Goal: Task Accomplishment & Management: Manage account settings

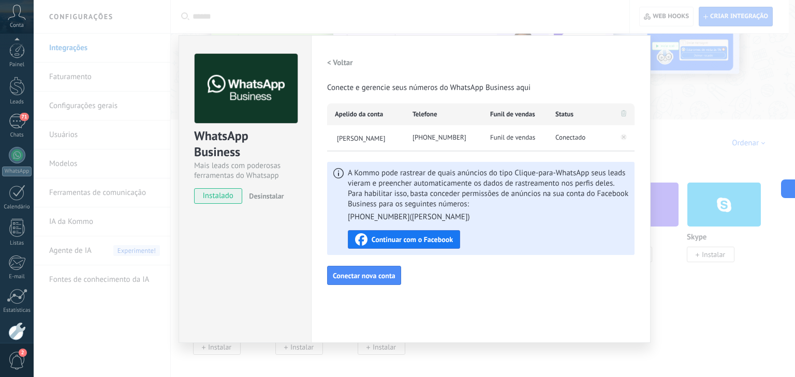
scroll to position [53, 0]
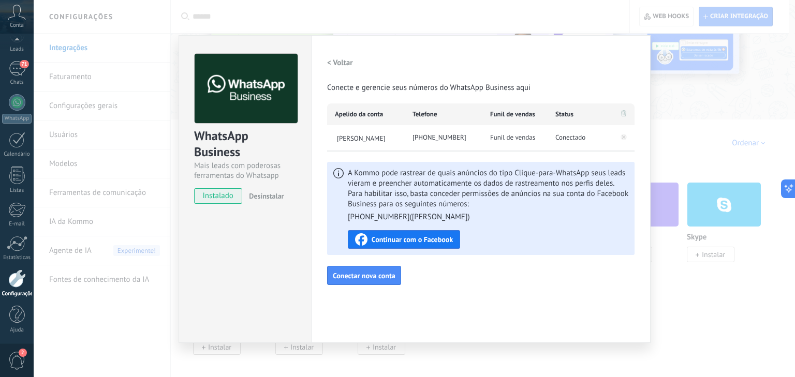
click at [95, 183] on div "WhatsApp Business Mais leads com poderosas ferramentas do Whatsapp instalado De…" at bounding box center [414, 188] width 761 height 377
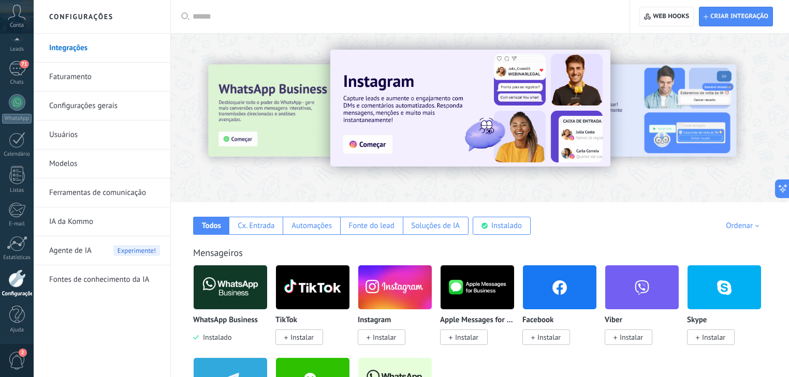
scroll to position [0, 0]
click at [668, 21] on span "Web hooks 0" at bounding box center [666, 16] width 45 height 19
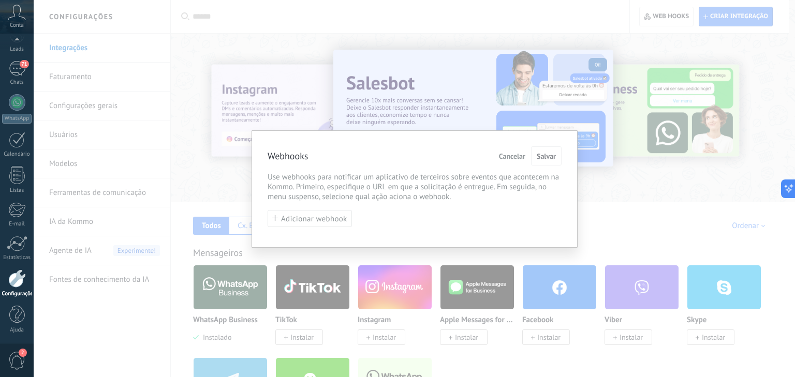
click at [532, 108] on div "Webhooks Cancelar Salvar Use webhooks para notificar um aplicativo de terceiros…" at bounding box center [414, 188] width 761 height 377
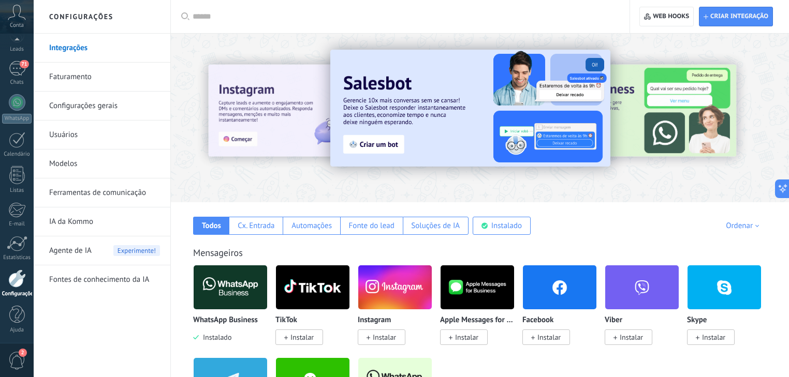
click at [94, 139] on link "Usuários" at bounding box center [104, 135] width 111 height 29
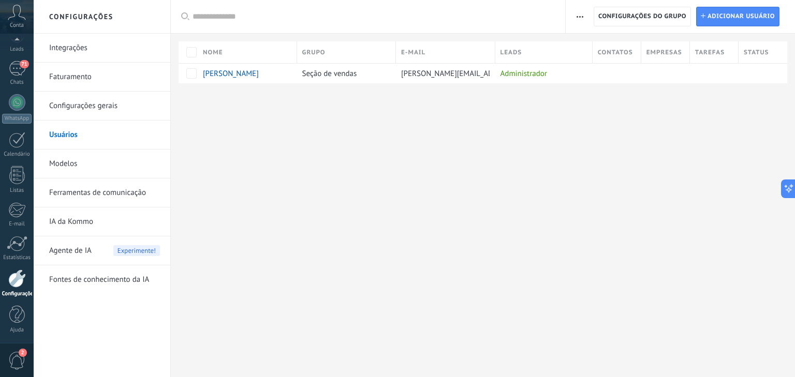
click at [72, 101] on link "Configurações gerais" at bounding box center [104, 106] width 111 height 29
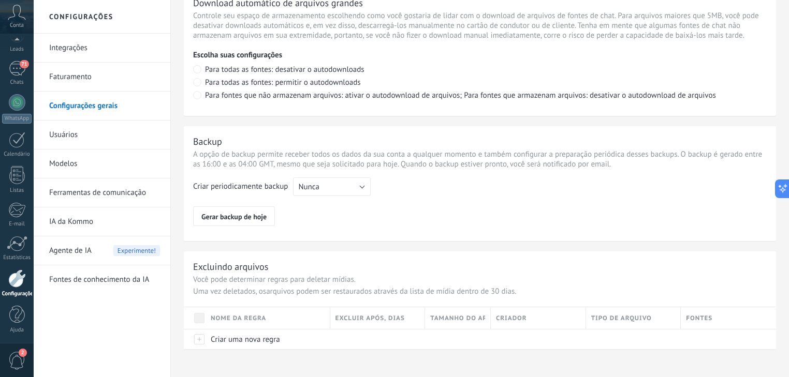
scroll to position [754, 0]
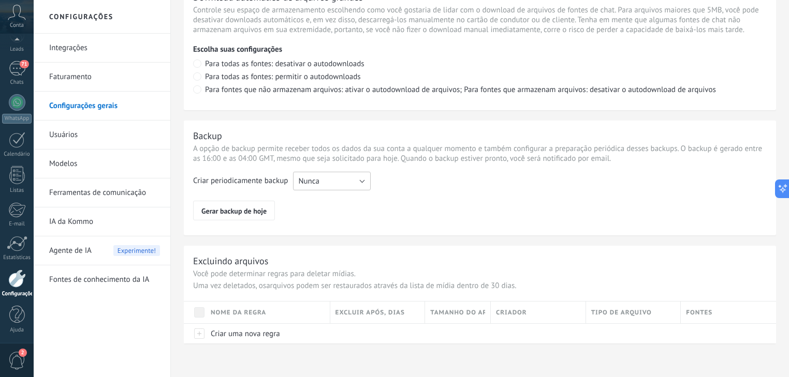
click at [316, 182] on span "Nunca" at bounding box center [308, 181] width 21 height 10
click at [407, 195] on div "Criar periodicamente backup Nunca Semanal Mensal Nunca Gerar backup de hoje" at bounding box center [479, 196] width 573 height 49
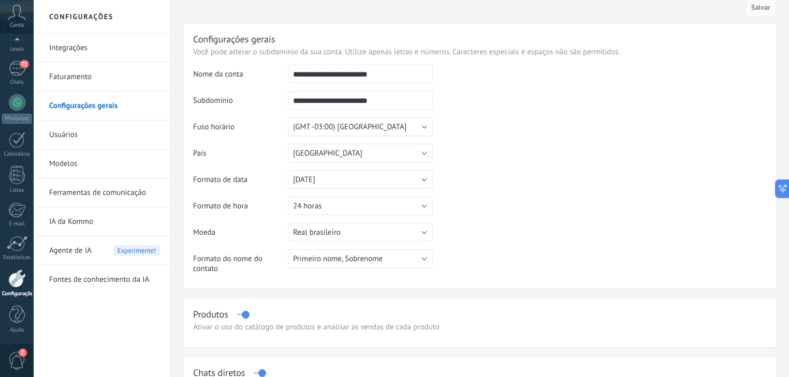
scroll to position [0, 0]
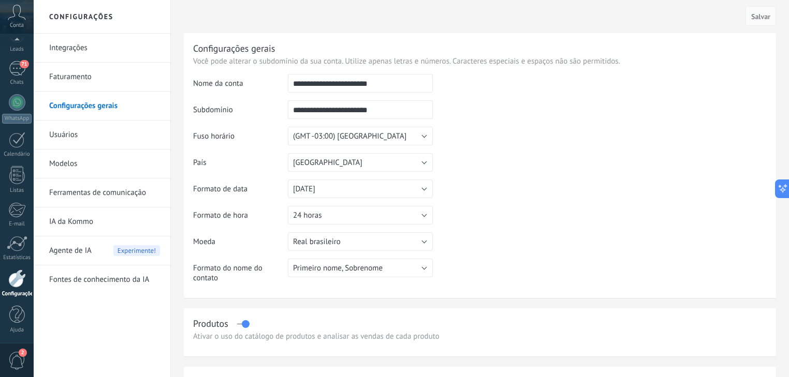
drag, startPoint x: 393, startPoint y: 83, endPoint x: 277, endPoint y: 91, distance: 116.2
click at [277, 91] on tr "**********" at bounding box center [479, 87] width 573 height 26
click at [230, 98] on td "Nome da conta" at bounding box center [240, 87] width 95 height 26
click at [73, 50] on link "Integrações" at bounding box center [104, 48] width 111 height 29
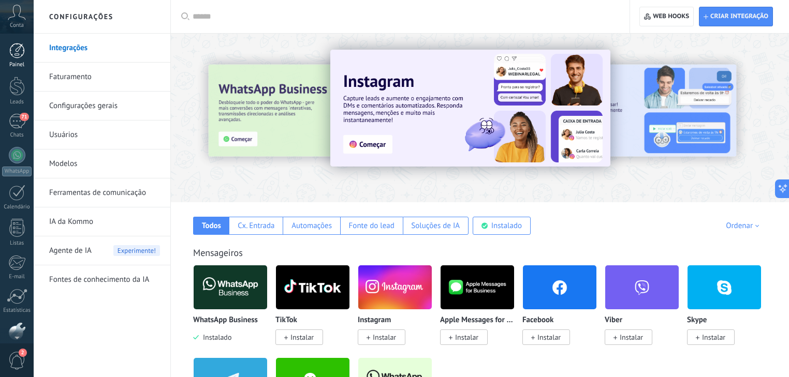
click at [17, 49] on div at bounding box center [17, 51] width 16 height 16
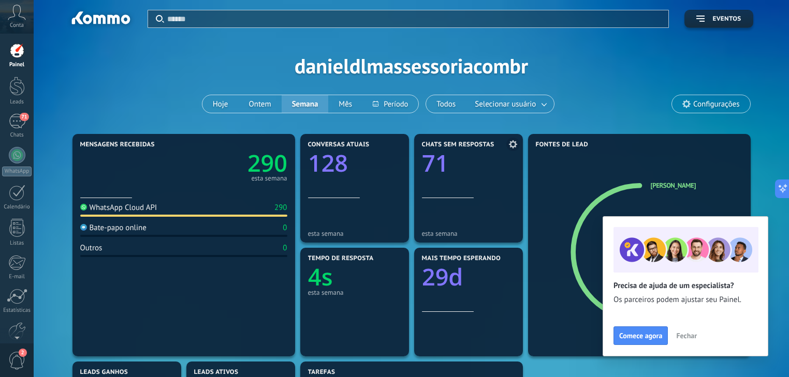
click at [493, 202] on div "esta semana" at bounding box center [468, 217] width 93 height 39
click at [445, 168] on text "71" at bounding box center [435, 163] width 26 height 32
click at [440, 164] on text "71" at bounding box center [435, 163] width 26 height 32
click at [435, 157] on text "71" at bounding box center [435, 163] width 26 height 32
click at [435, 156] on text "71" at bounding box center [435, 163] width 26 height 32
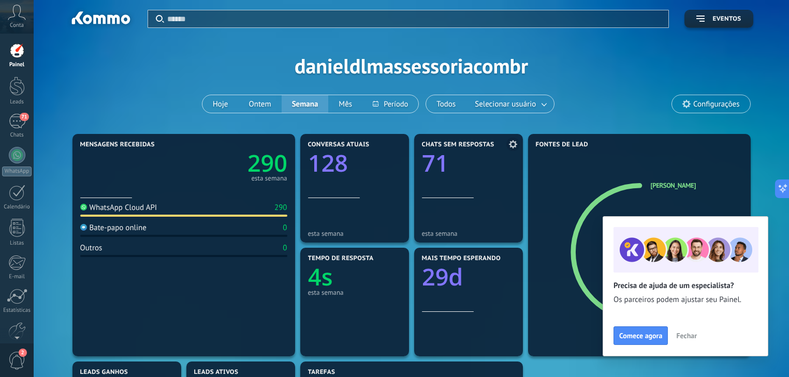
click at [434, 151] on text "71" at bounding box center [435, 163] width 26 height 32
click at [433, 145] on span "Chats sem respostas" at bounding box center [458, 144] width 72 height 7
click at [503, 141] on h4 "Chats sem respostas" at bounding box center [467, 144] width 91 height 7
click at [675, 331] on button "Fechar" at bounding box center [686, 336] width 30 height 16
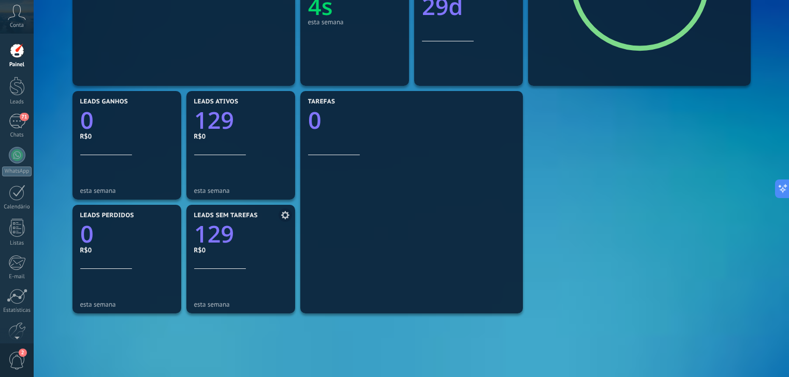
scroll to position [290, 0]
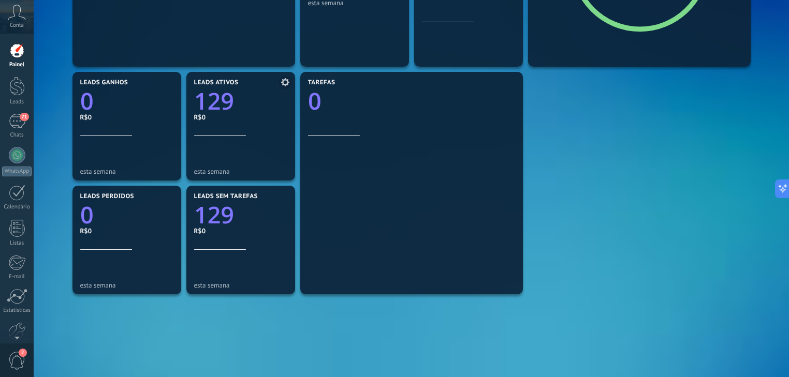
click at [218, 104] on text "129" at bounding box center [214, 101] width 40 height 32
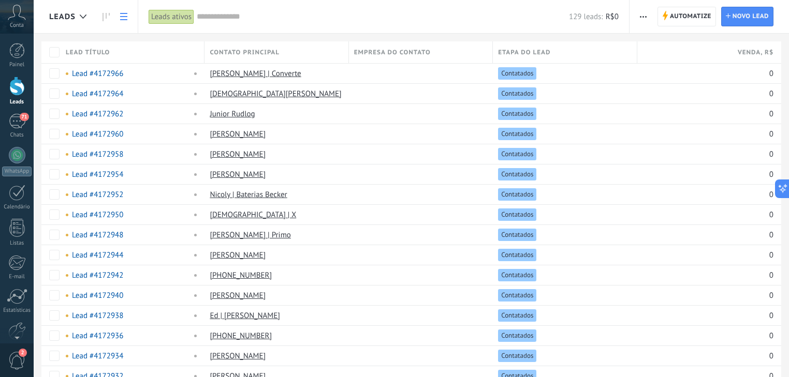
click at [158, 17] on div "Leads ativos" at bounding box center [172, 16] width 46 height 15
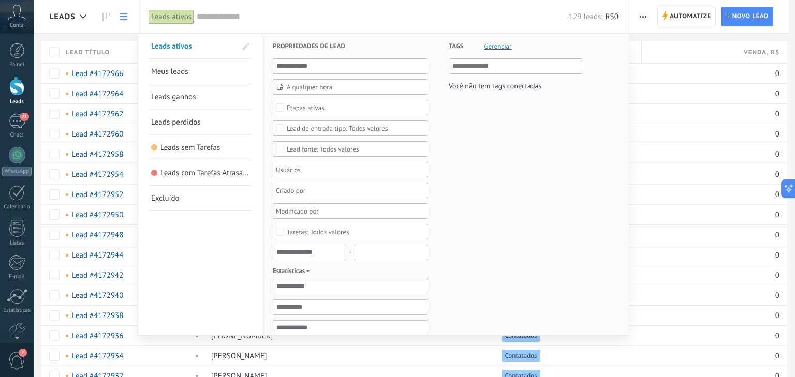
click at [646, 46] on div at bounding box center [397, 188] width 795 height 377
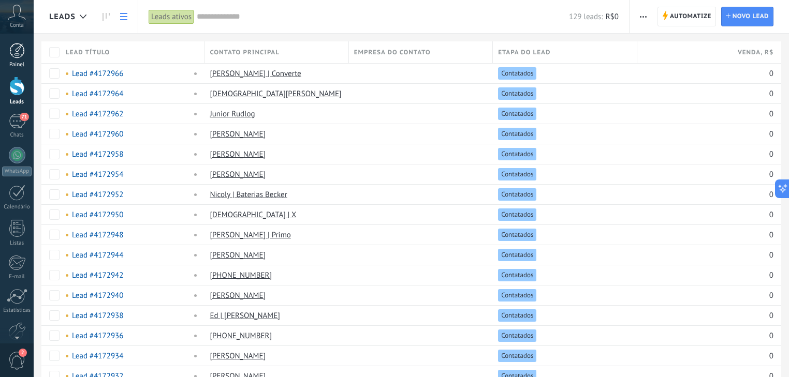
click at [16, 58] on div at bounding box center [17, 51] width 16 height 16
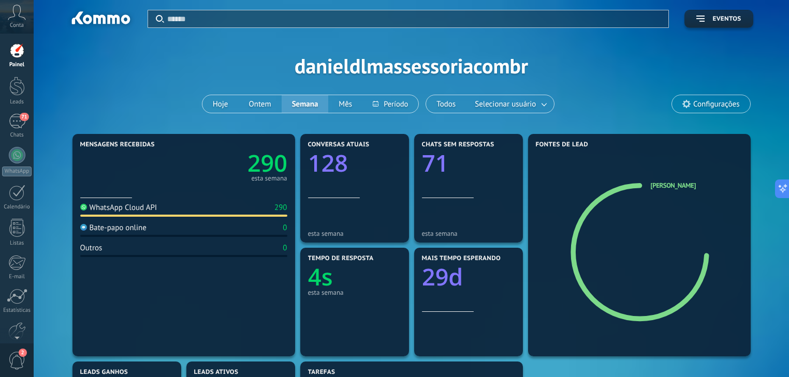
click at [701, 100] on span "Configurações" at bounding box center [716, 104] width 46 height 9
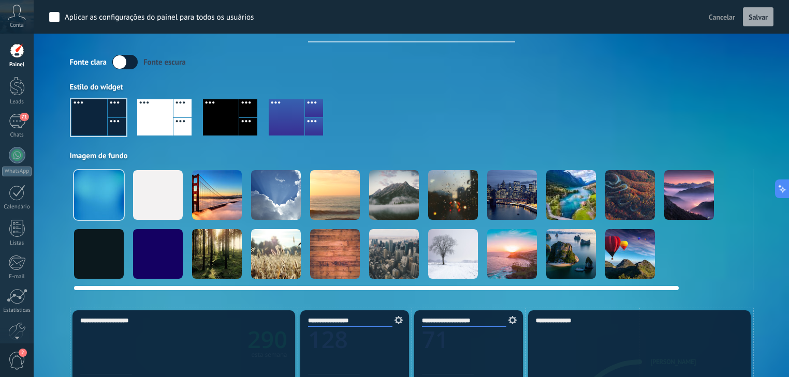
scroll to position [41, 0]
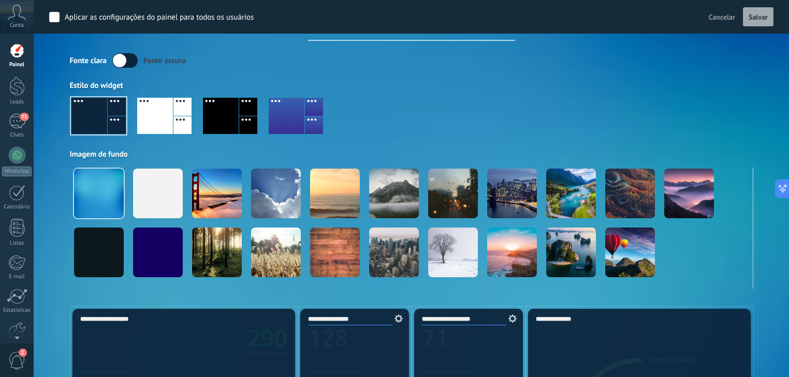
click at [217, 120] on div at bounding box center [221, 116] width 36 height 36
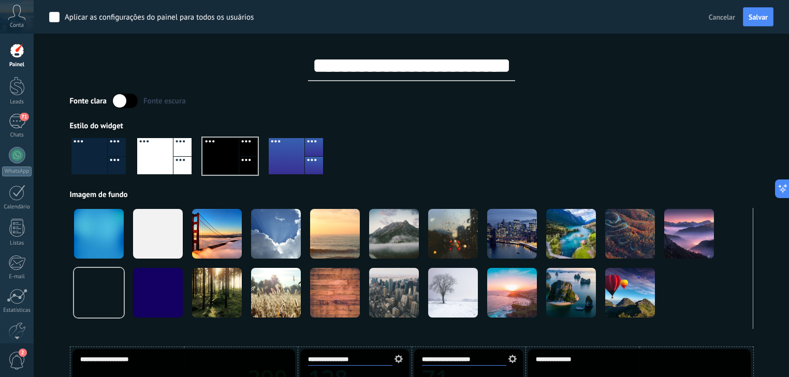
scroll to position [0, 0]
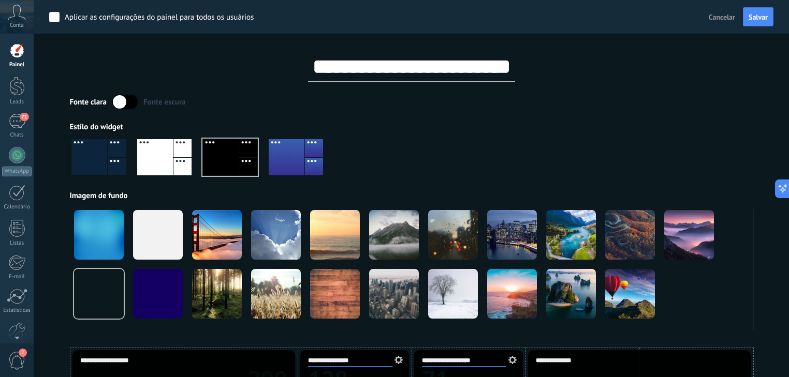
click at [115, 99] on label at bounding box center [124, 102] width 25 height 14
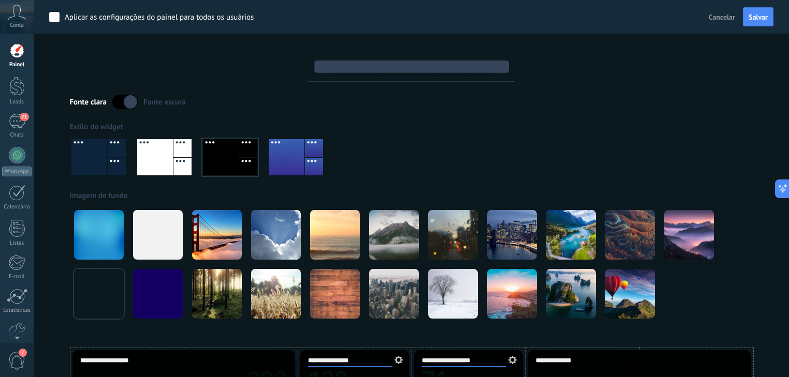
click at [136, 107] on div at bounding box center [124, 102] width 25 height 14
click at [129, 104] on label at bounding box center [124, 102] width 25 height 14
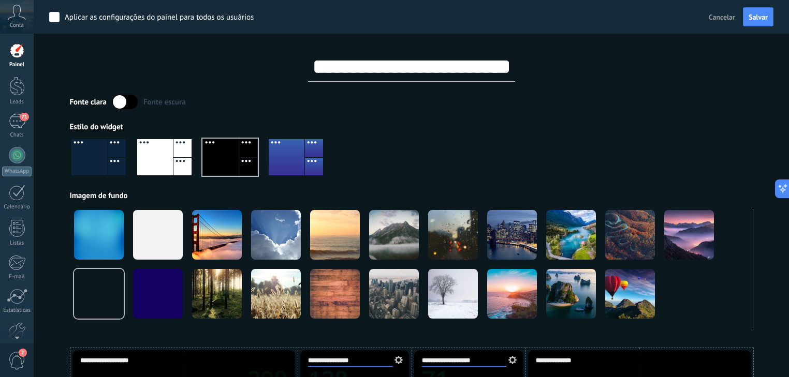
click at [120, 102] on label at bounding box center [124, 102] width 25 height 14
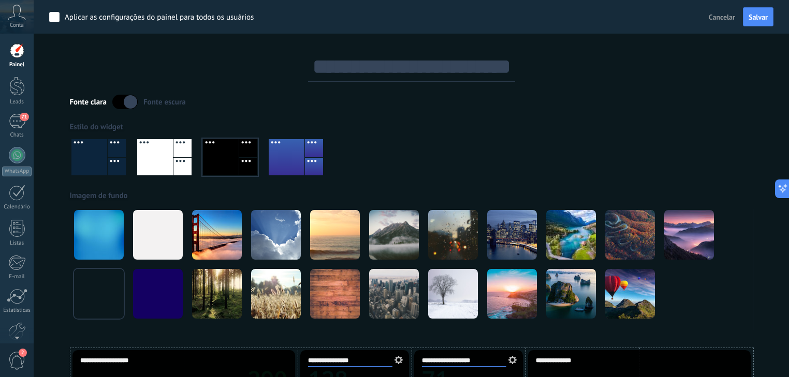
click at [120, 102] on label at bounding box center [124, 102] width 25 height 14
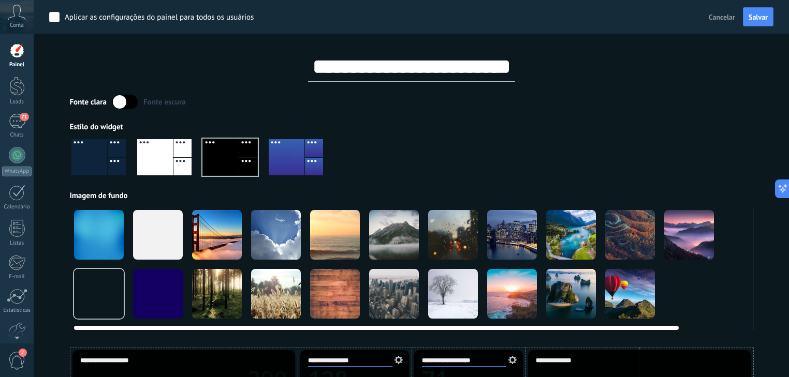
click at [145, 219] on div at bounding box center [158, 235] width 50 height 50
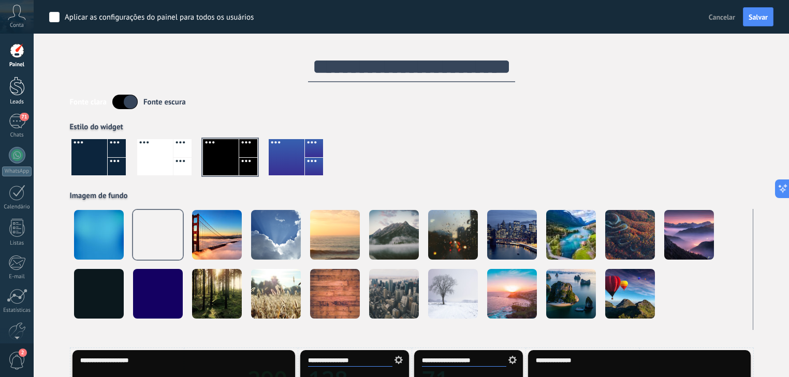
click at [19, 93] on div at bounding box center [17, 86] width 16 height 19
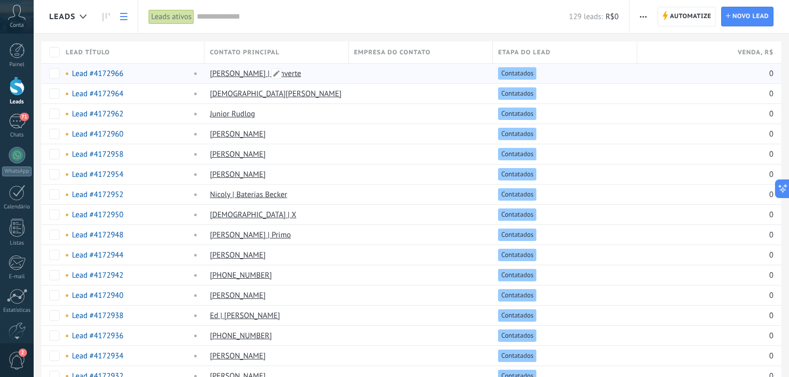
click at [246, 74] on link "[PERSON_NAME] | Converte" at bounding box center [255, 74] width 91 height 10
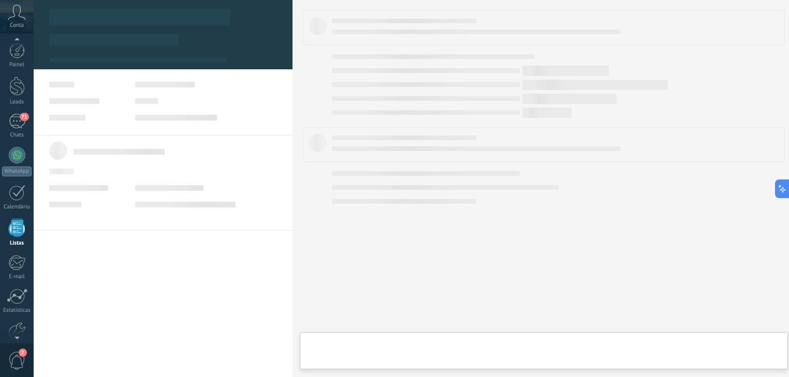
scroll to position [26, 0]
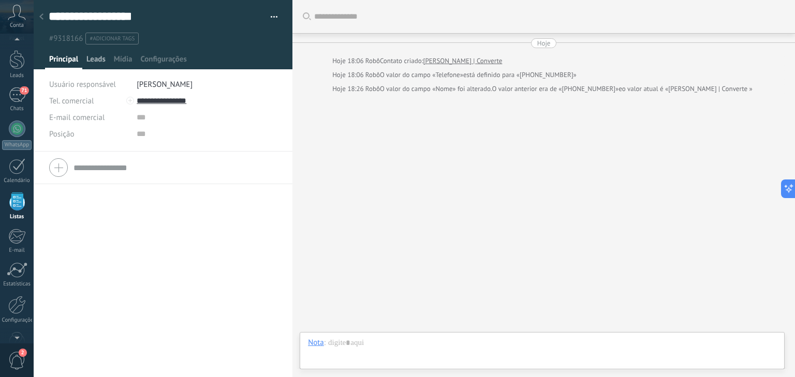
click at [96, 59] on span "Leads" at bounding box center [95, 61] width 19 height 15
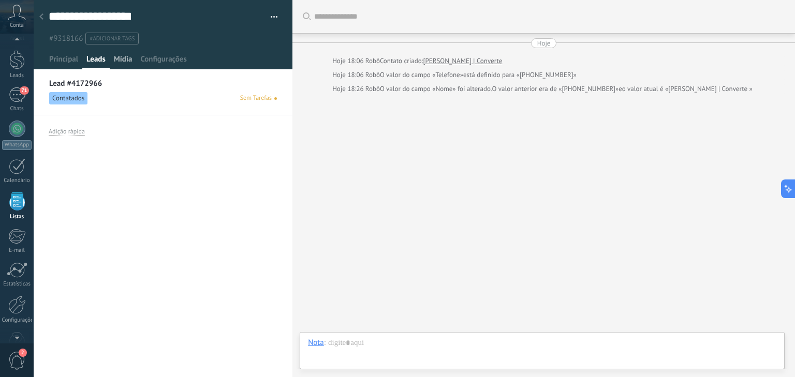
click at [120, 66] on span "Mídia" at bounding box center [123, 61] width 19 height 15
click at [152, 64] on span "Configurações" at bounding box center [163, 61] width 46 height 15
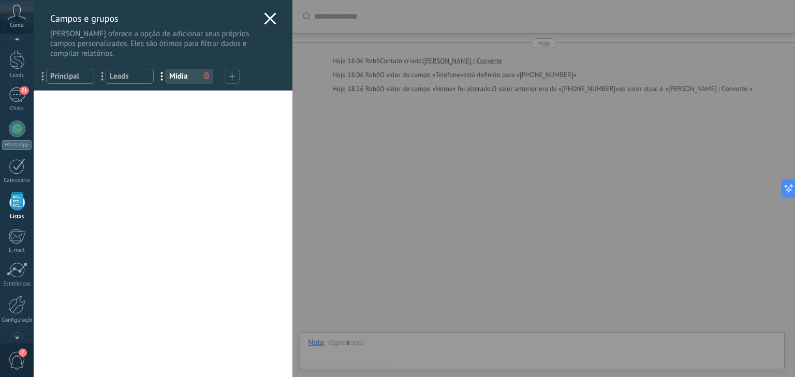
click at [270, 18] on icon at bounding box center [270, 18] width 12 height 12
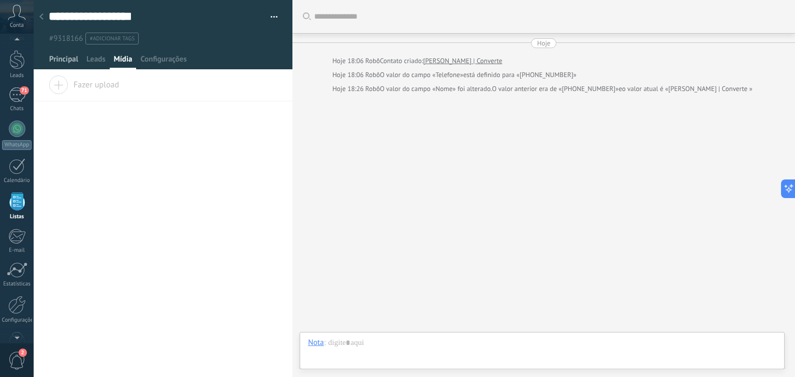
click at [76, 62] on span "Principal" at bounding box center [63, 61] width 29 height 15
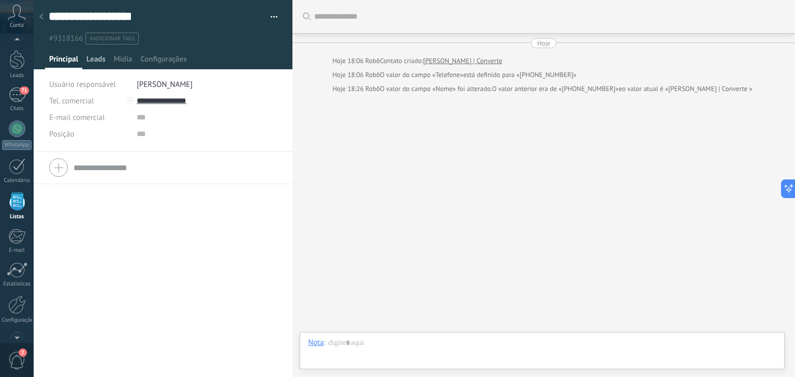
click at [93, 58] on span "Leads" at bounding box center [95, 61] width 19 height 15
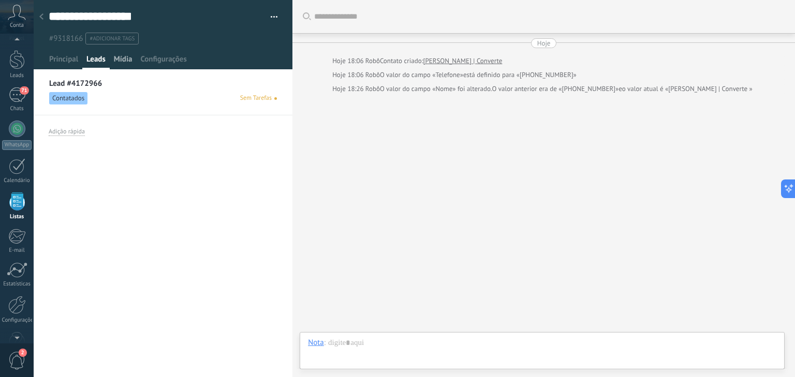
click at [128, 58] on span "Mídia" at bounding box center [123, 61] width 19 height 15
click at [107, 36] on span "#adicionar tags" at bounding box center [112, 38] width 45 height 7
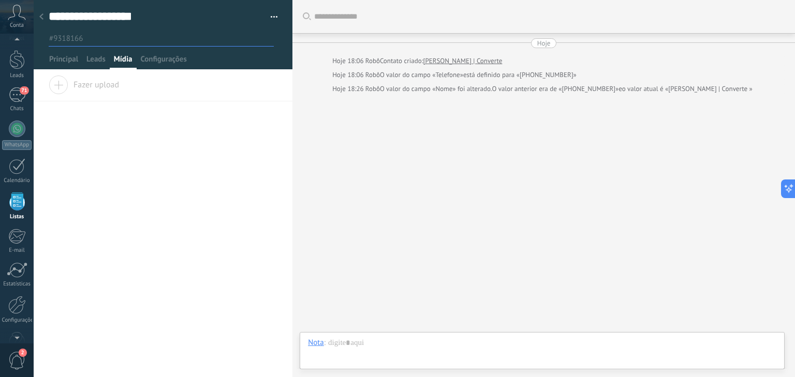
click at [252, 29] on div "#9318166" at bounding box center [163, 35] width 229 height 18
click at [272, 14] on button "button" at bounding box center [270, 17] width 15 height 16
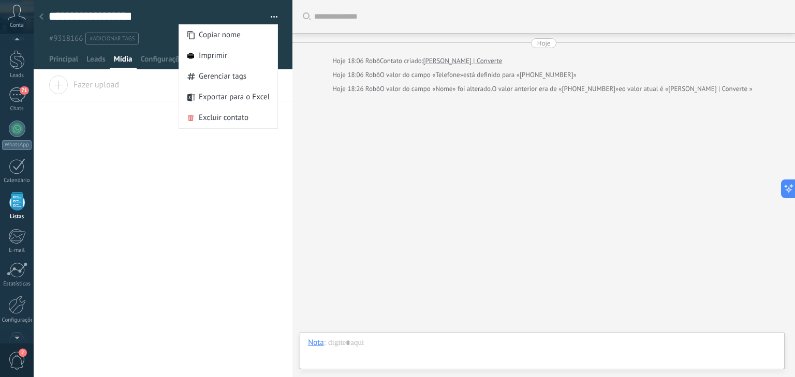
click at [344, 142] on div "Buscar Carregar mais Hoje Hoje 18:06 Robô Contato criado: [PERSON_NAME] | Conve…" at bounding box center [543, 188] width 502 height 377
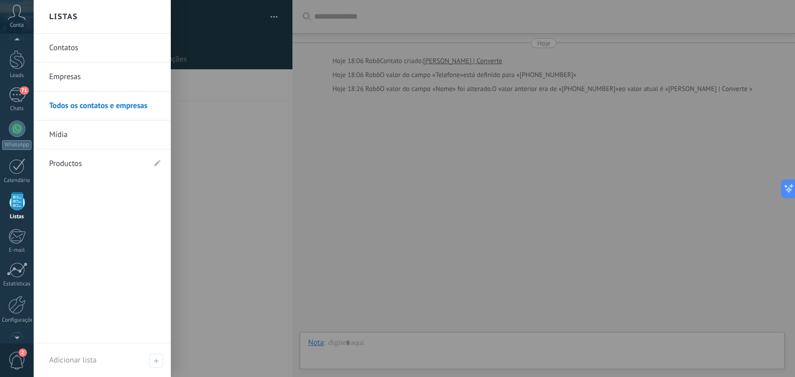
click at [20, 201] on div at bounding box center [17, 201] width 16 height 18
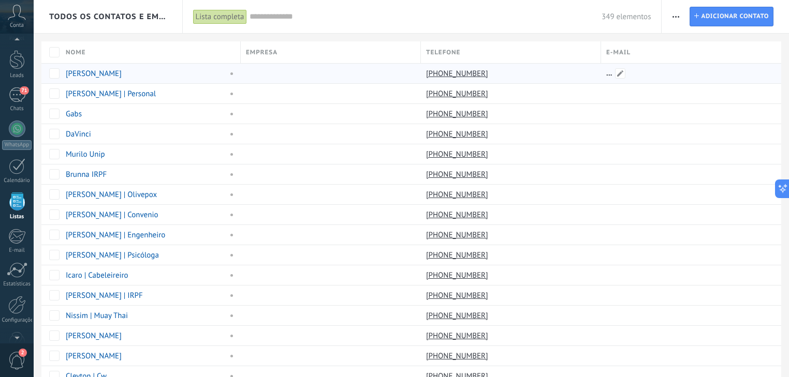
click at [613, 76] on div at bounding box center [687, 74] width 172 height 20
click at [619, 72] on span at bounding box center [620, 73] width 10 height 10
click at [606, 147] on div at bounding box center [687, 154] width 172 height 20
click at [253, 21] on input "text" at bounding box center [425, 16] width 352 height 11
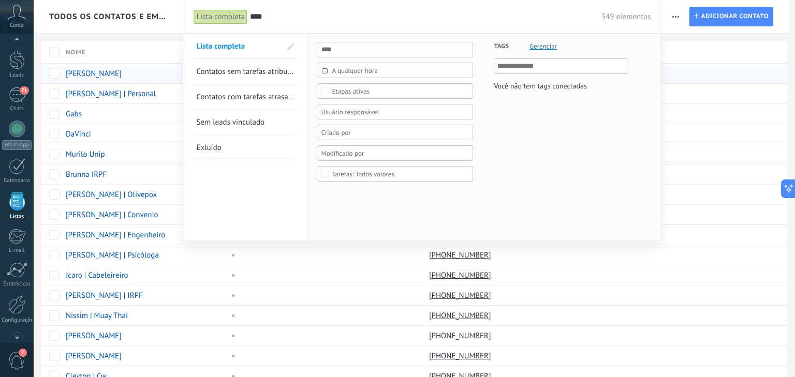
type input "****"
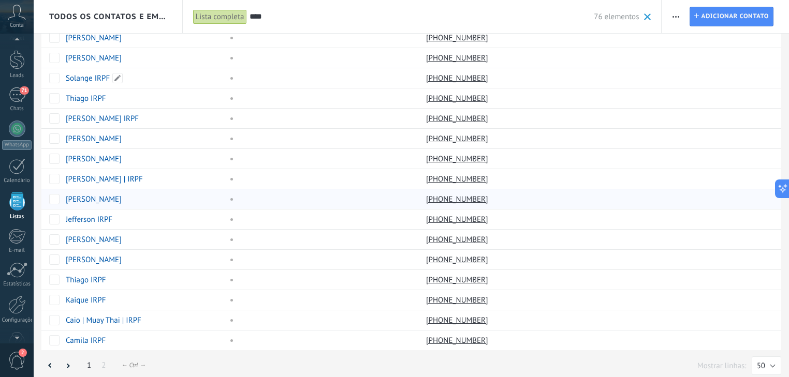
scroll to position [723, 0]
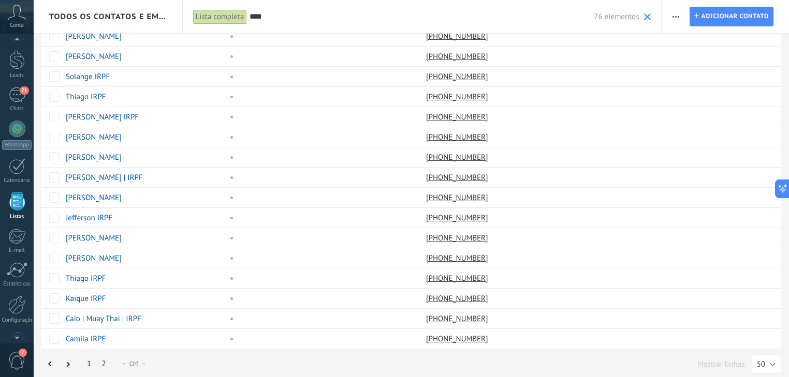
click at [99, 361] on link "2" at bounding box center [103, 364] width 14 height 20
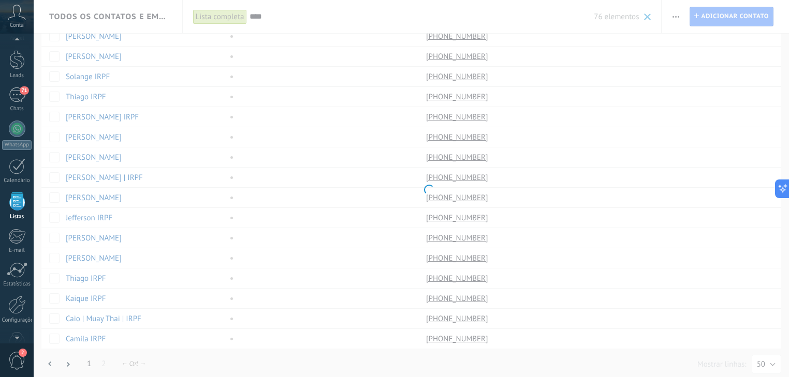
scroll to position [242, 0]
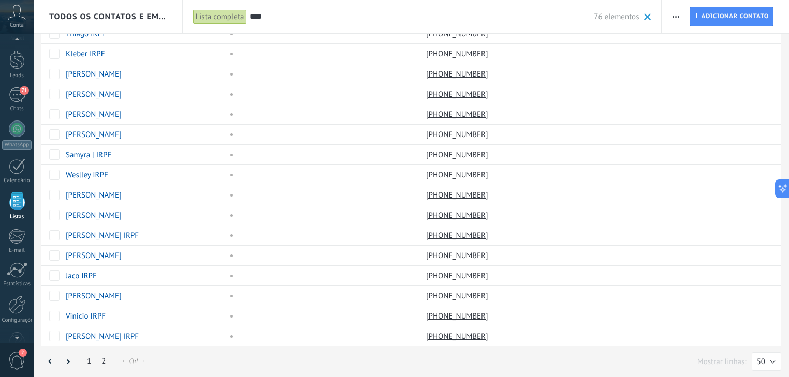
click at [90, 363] on link "1" at bounding box center [89, 361] width 14 height 20
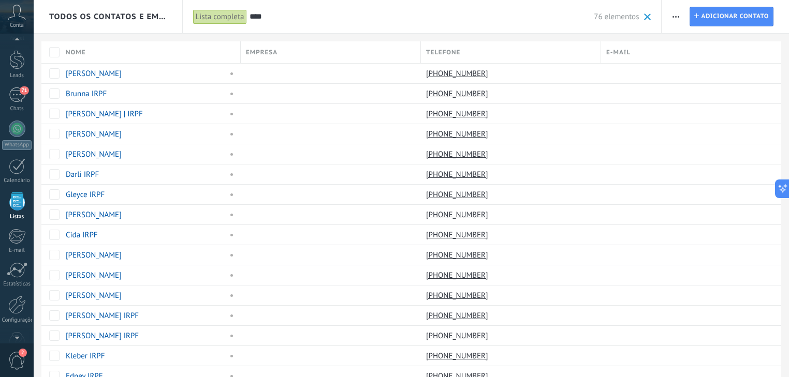
click at [646, 14] on span at bounding box center [647, 16] width 7 height 7
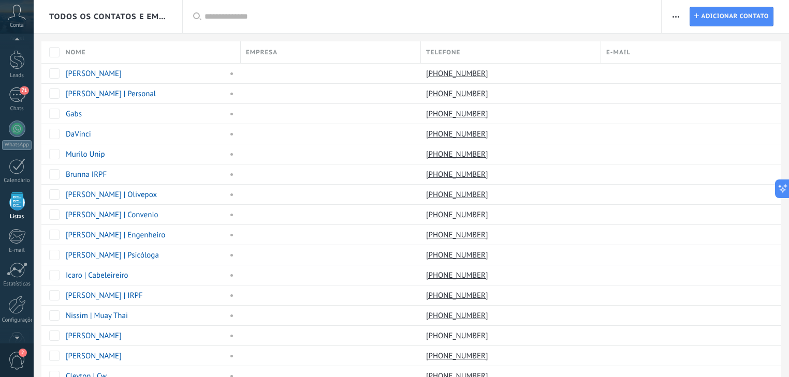
click at [439, 19] on input "text" at bounding box center [427, 16] width 447 height 11
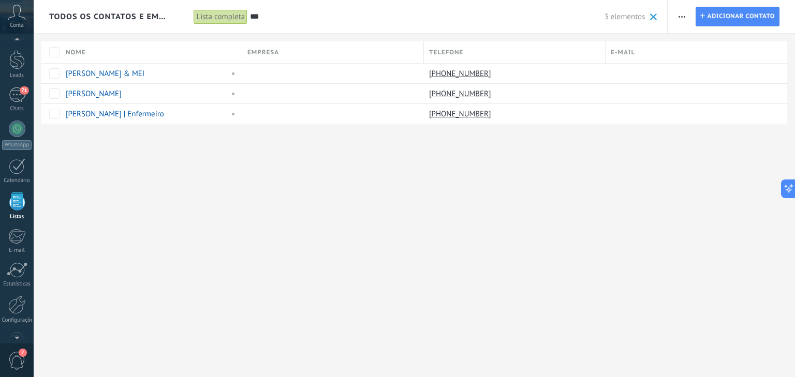
click at [284, 19] on input "***" at bounding box center [427, 16] width 354 height 11
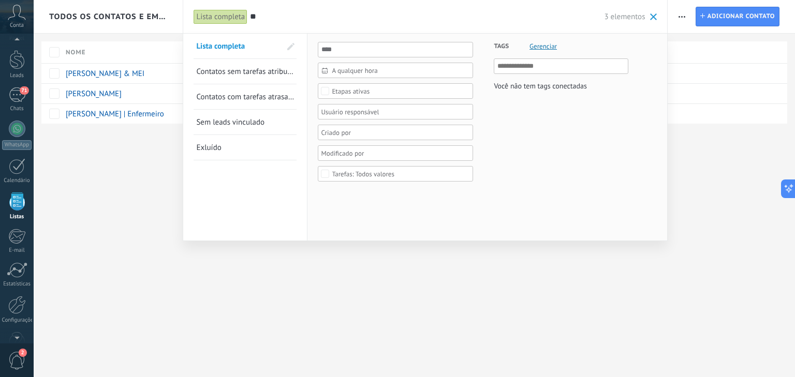
type input "*"
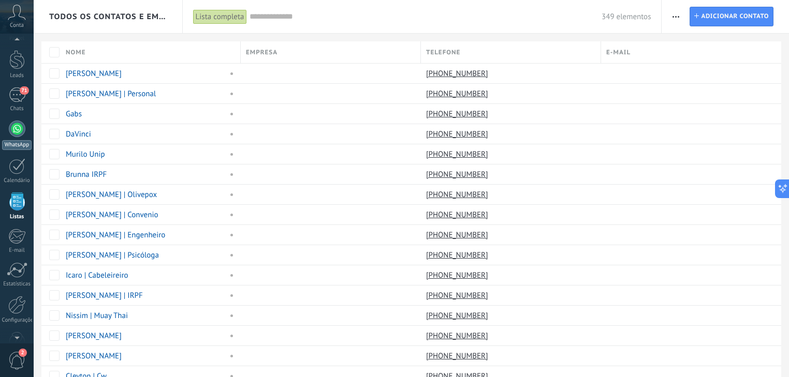
click at [23, 131] on div at bounding box center [17, 129] width 17 height 17
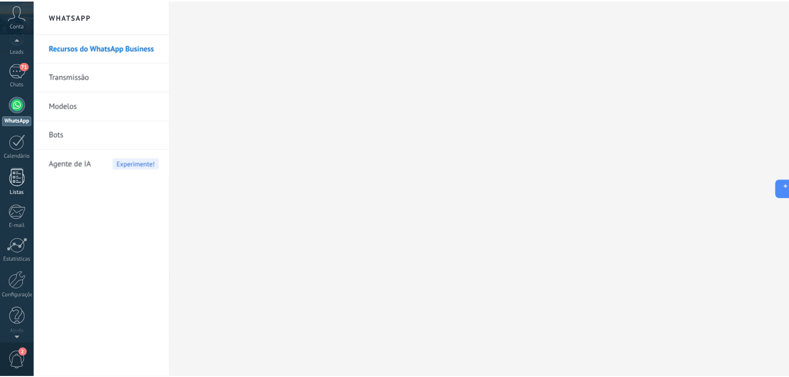
scroll to position [53, 0]
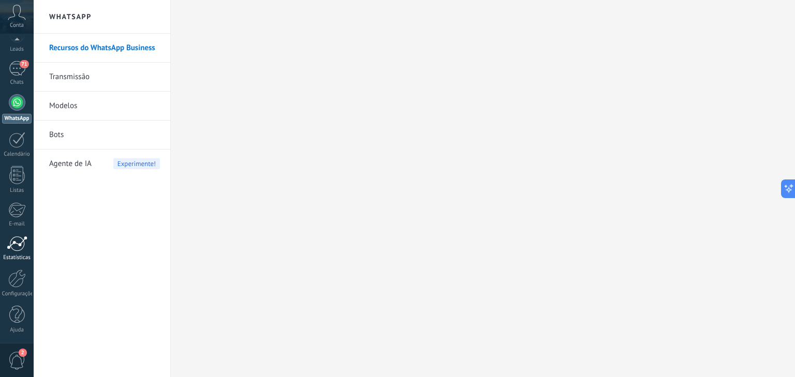
click at [17, 236] on div at bounding box center [17, 244] width 21 height 16
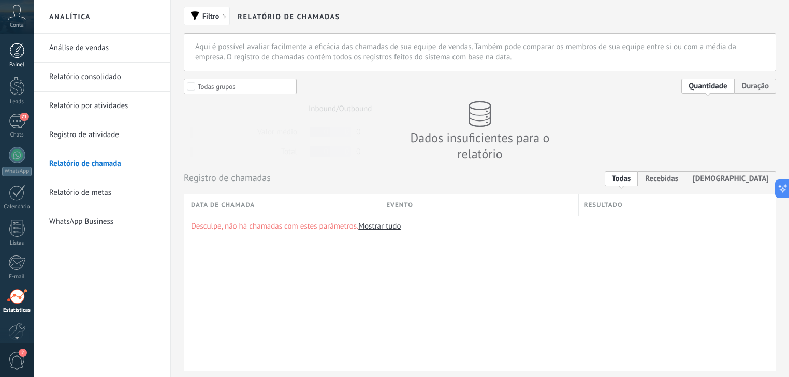
click at [22, 54] on div at bounding box center [17, 51] width 16 height 16
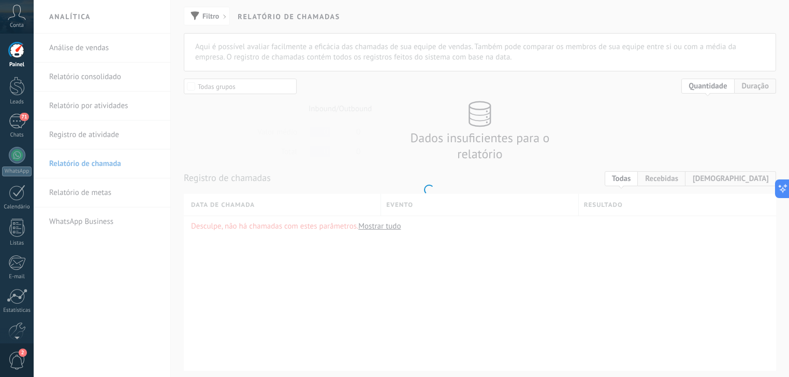
click at [19, 16] on use at bounding box center [17, 12] width 18 height 15
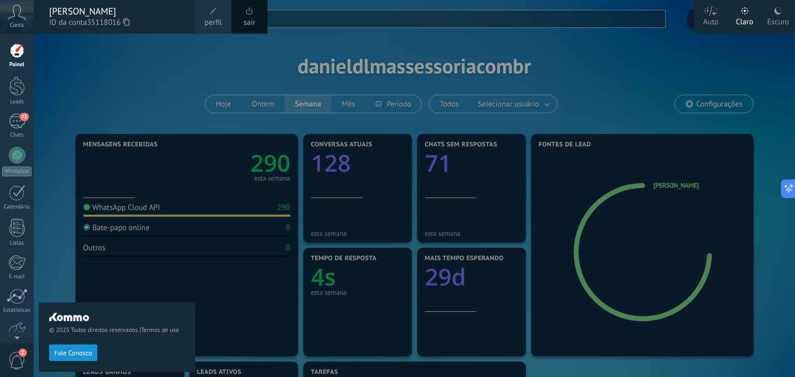
click at [218, 16] on span at bounding box center [212, 11] width 11 height 11
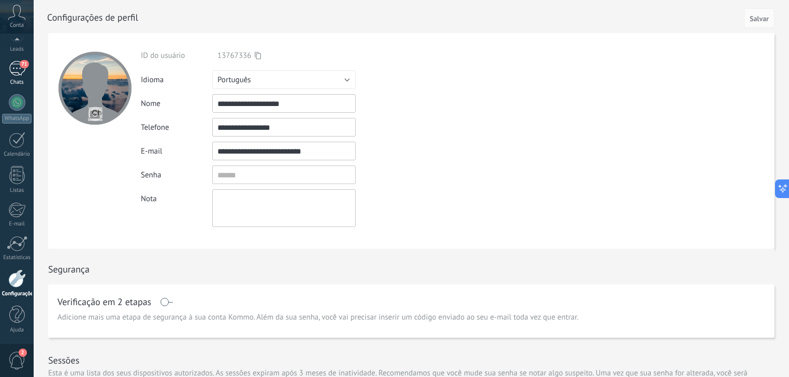
click at [16, 68] on div "71" at bounding box center [17, 68] width 17 height 15
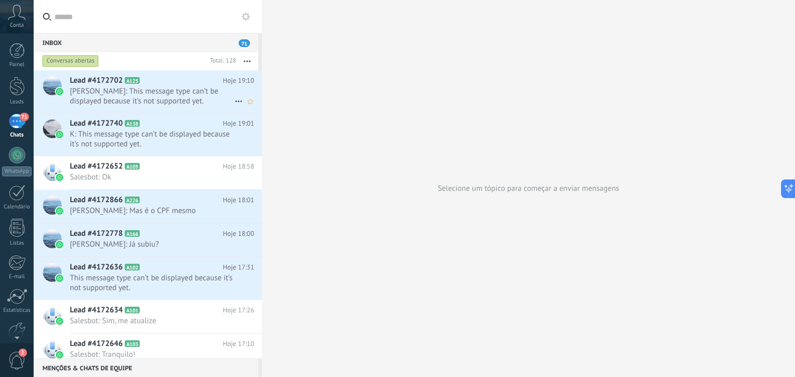
click at [143, 94] on span "[PERSON_NAME]: This message type can’t be displayed because it’s not supported …" at bounding box center [152, 96] width 165 height 20
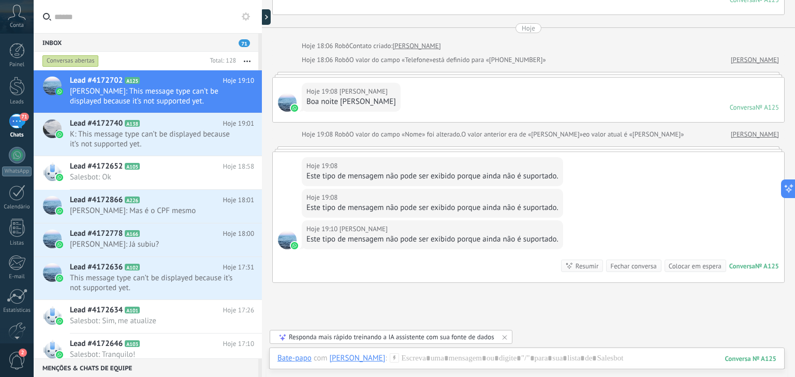
scroll to position [677, 0]
click at [504, 167] on div "Hoje 19:08 [PERSON_NAME]" at bounding box center [432, 165] width 252 height 10
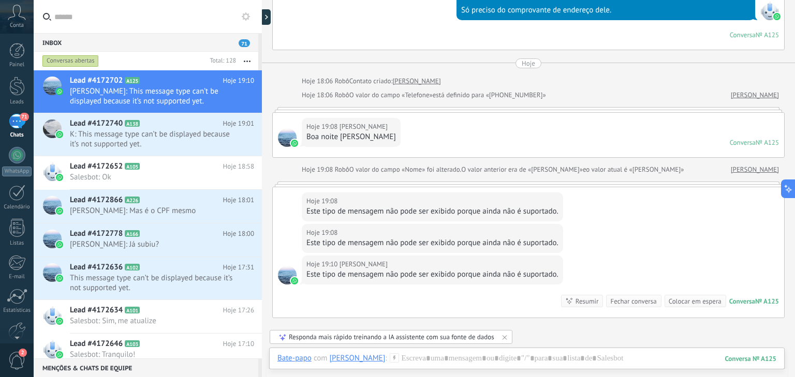
scroll to position [636, 0]
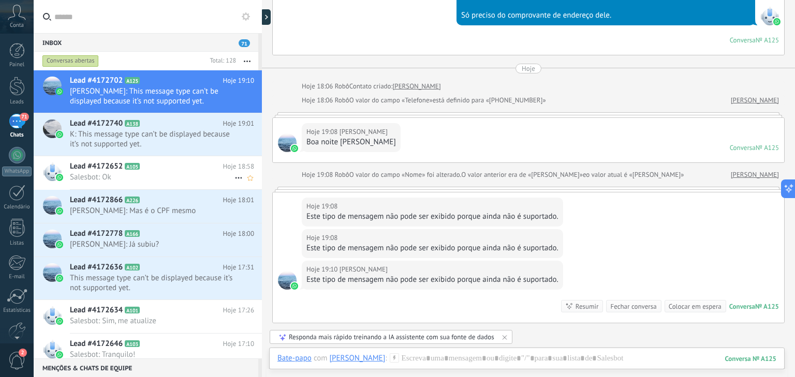
click at [126, 181] on span "Salesbot: Ok" at bounding box center [152, 177] width 165 height 10
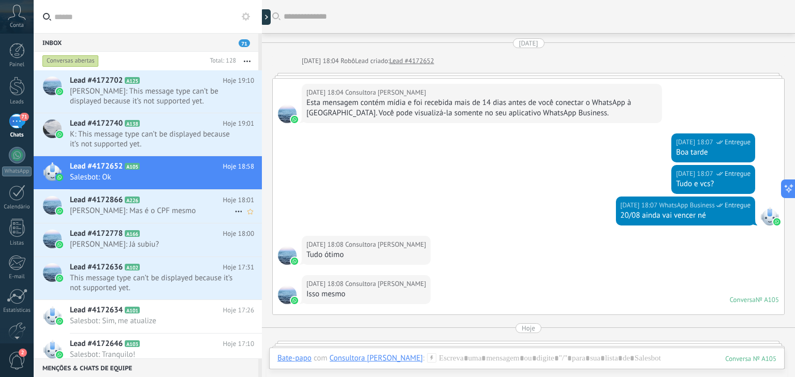
scroll to position [707, 0]
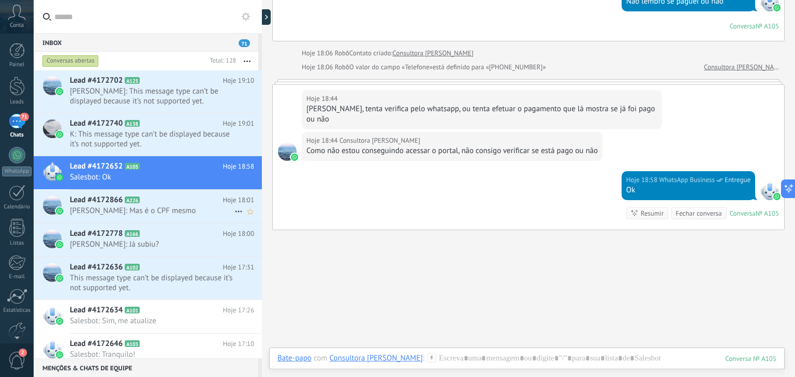
click at [114, 215] on span "[PERSON_NAME]: Mas é o CPF mesmo" at bounding box center [152, 211] width 165 height 10
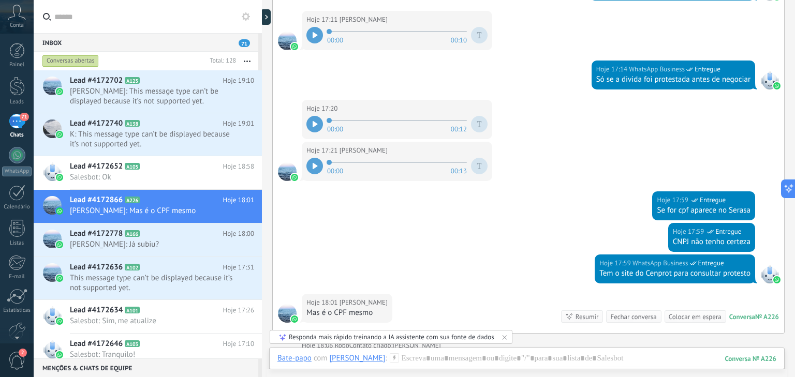
scroll to position [116, 0]
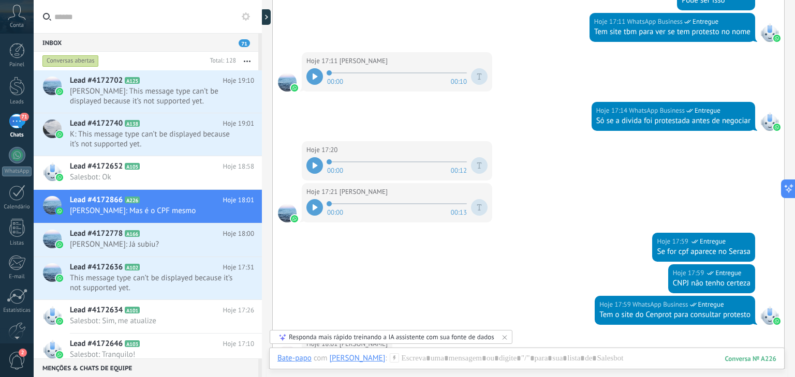
click at [319, 158] on div at bounding box center [314, 165] width 17 height 17
click at [314, 170] on div at bounding box center [314, 165] width 17 height 17
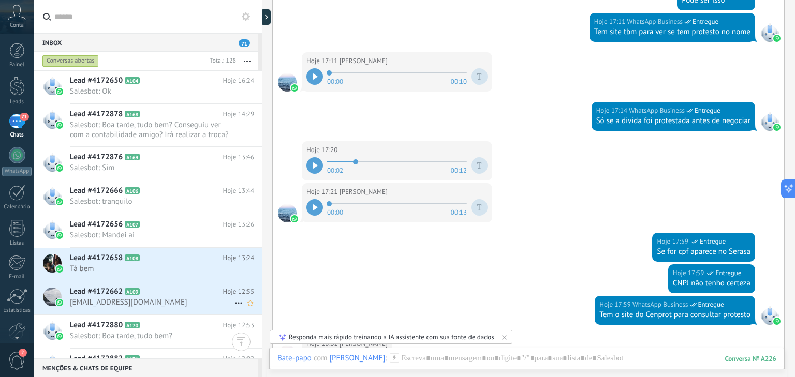
scroll to position [455, 0]
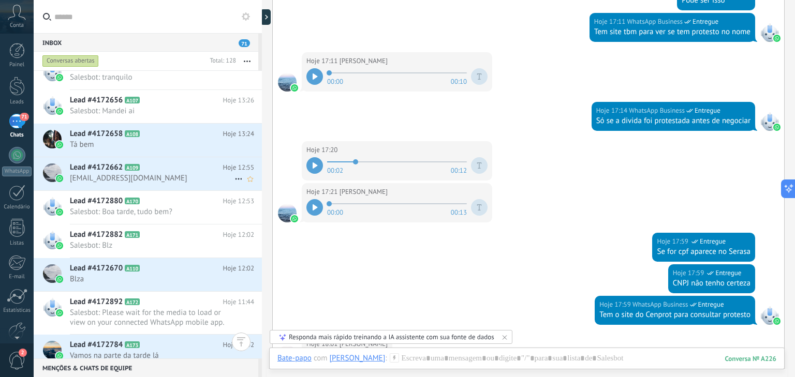
click at [150, 170] on icon at bounding box center [148, 167] width 10 height 10
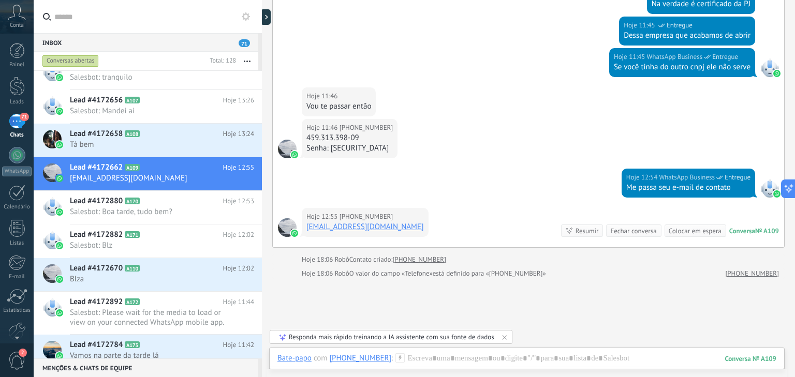
scroll to position [1931, 0]
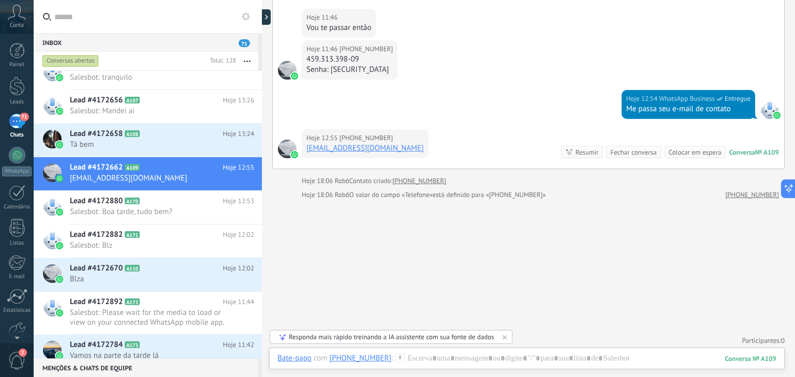
click at [352, 360] on div "[PHONE_NUMBER]" at bounding box center [361, 357] width 62 height 9
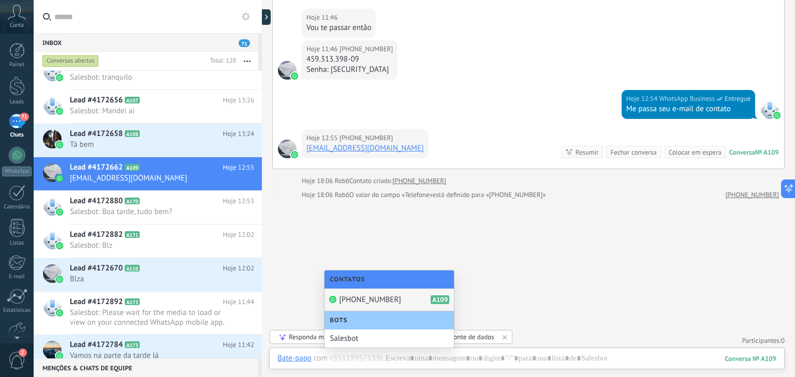
click at [354, 299] on span "[PHONE_NUMBER]" at bounding box center [370, 300] width 62 height 10
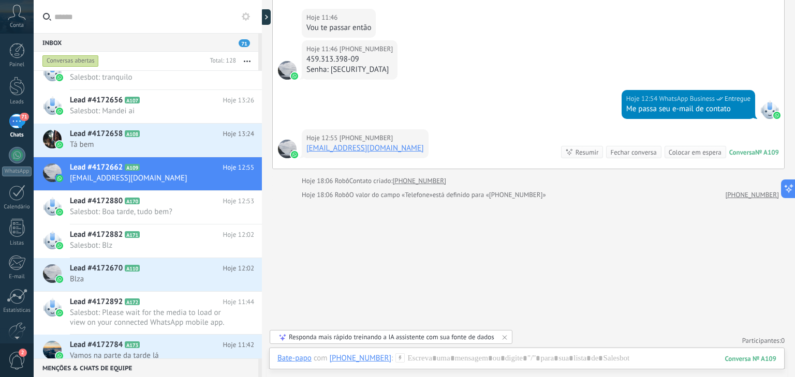
click at [751, 359] on div "109" at bounding box center [750, 358] width 51 height 9
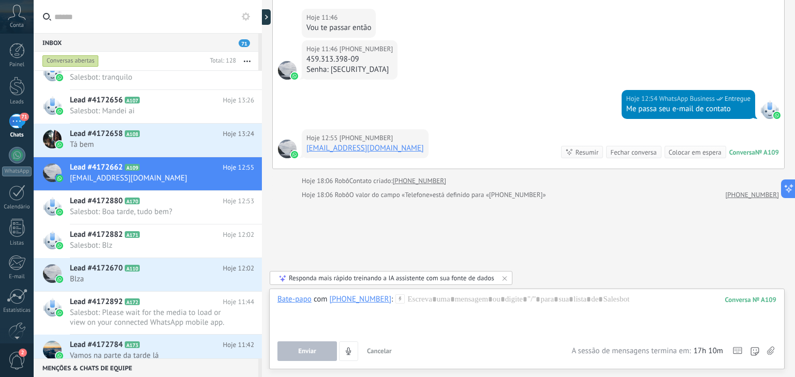
click at [766, 359] on div "Enviar Cancelar Rastrear cliques em links ? Reduzir links longos e rastrear cli…" at bounding box center [526, 352] width 499 height 20
click at [359, 298] on div "[PHONE_NUMBER]" at bounding box center [361, 298] width 62 height 9
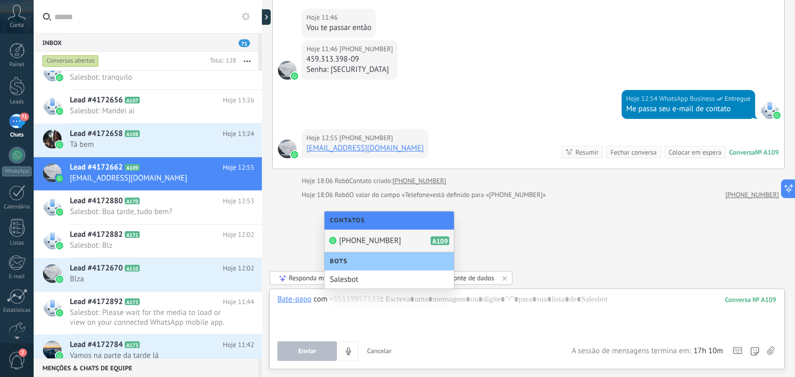
click at [360, 242] on span "[PHONE_NUMBER]" at bounding box center [370, 241] width 62 height 10
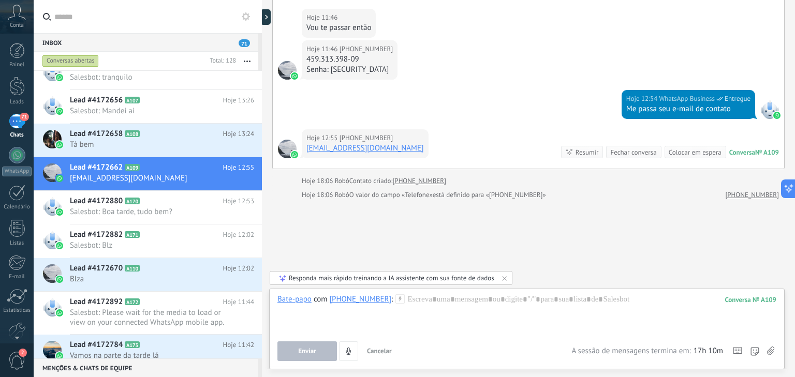
click at [151, 172] on div "Lead #4172662 A109 Hoje 12:55 [EMAIL_ADDRESS][DOMAIN_NAME]" at bounding box center [166, 173] width 192 height 33
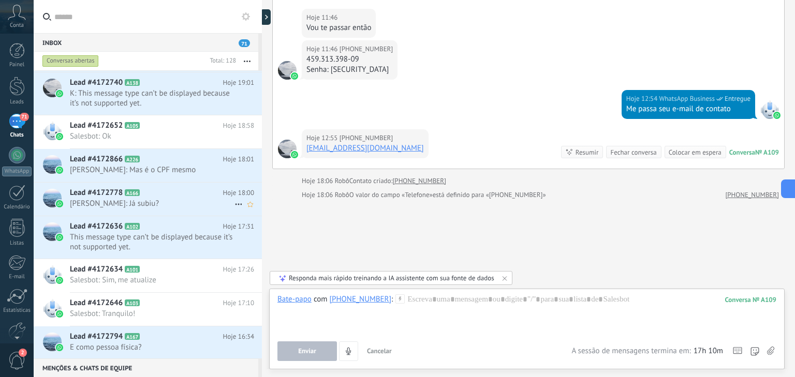
scroll to position [0, 0]
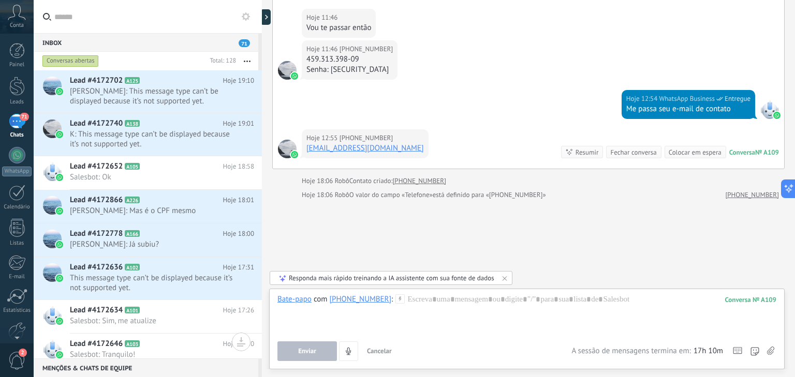
click at [77, 54] on div "Conversas abertas" at bounding box center [122, 61] width 165 height 19
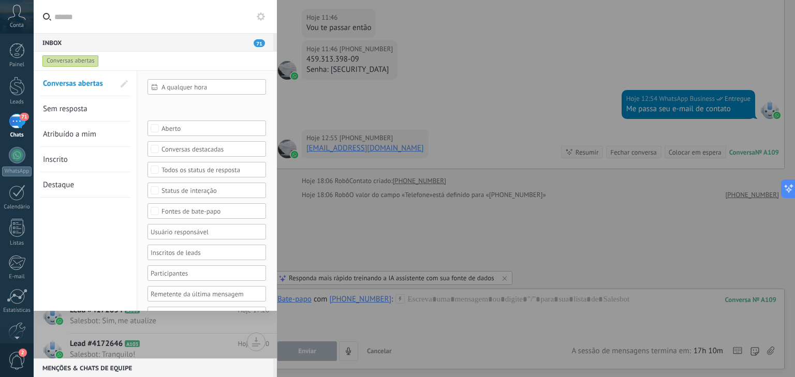
click at [76, 60] on div "Conversas abertas" at bounding box center [70, 61] width 56 height 12
click at [495, 120] on div at bounding box center [397, 188] width 795 height 377
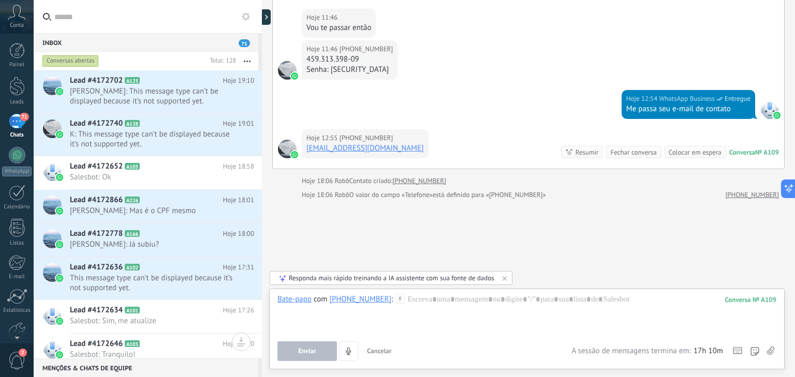
click at [246, 44] on span "71" at bounding box center [244, 43] width 11 height 8
click at [245, 43] on span "71" at bounding box center [244, 43] width 11 height 8
click at [149, 250] on div "Lead #4172778 A166 Hoje 18:00 [PERSON_NAME]: Já subiu?" at bounding box center [166, 240] width 192 height 33
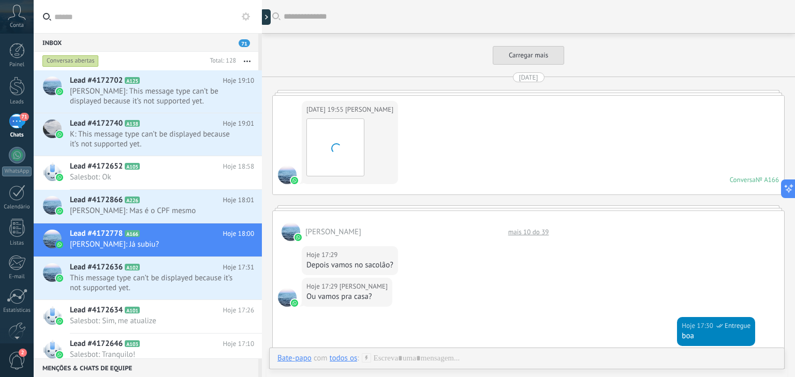
scroll to position [386, 0]
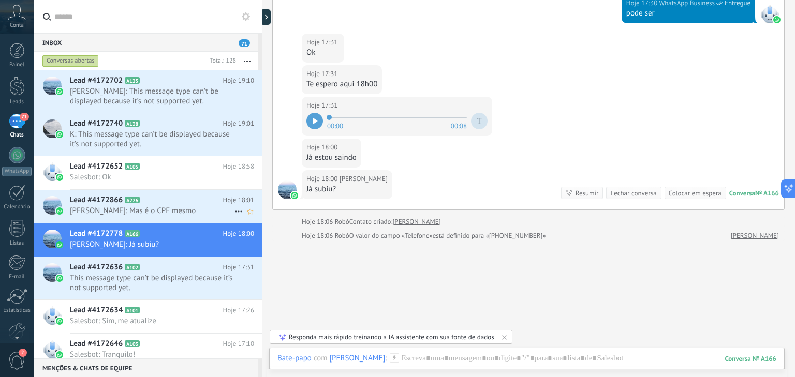
click at [148, 196] on icon at bounding box center [148, 200] width 10 height 10
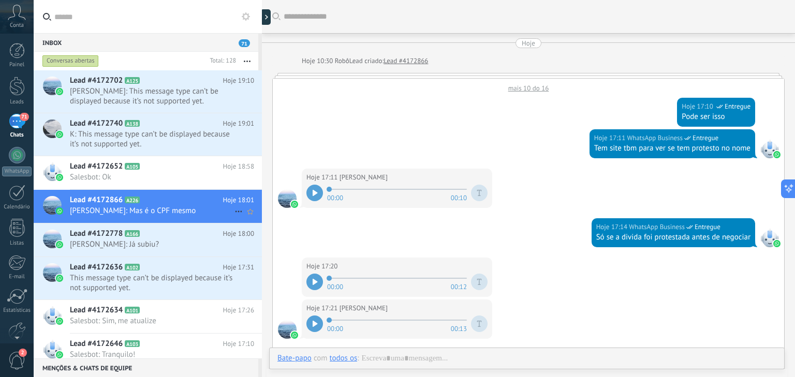
scroll to position [282, 0]
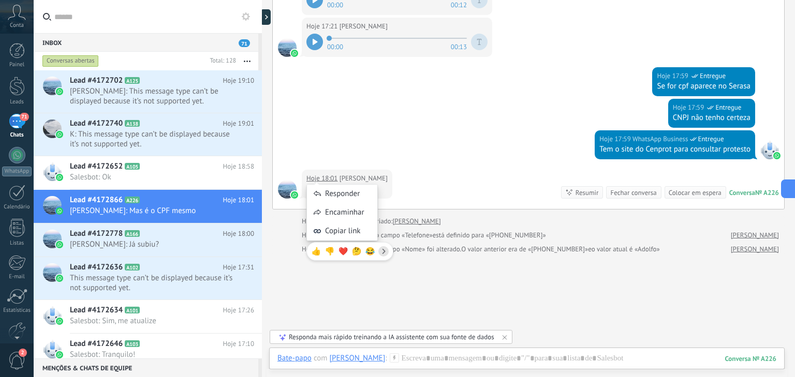
click at [330, 180] on div "Responder Encaminhar Copiar link 👍 👎 ❤️ 🤔 😂" at bounding box center [349, 217] width 87 height 97
click at [285, 189] on div at bounding box center [287, 189] width 19 height 19
drag, startPoint x: 286, startPoint y: 188, endPoint x: 505, endPoint y: 113, distance: 231.5
click at [505, 113] on div "Hoje 17:59 WhatsApp Business Entregue CNPJ não tenho certeza" at bounding box center [528, 115] width 511 height 32
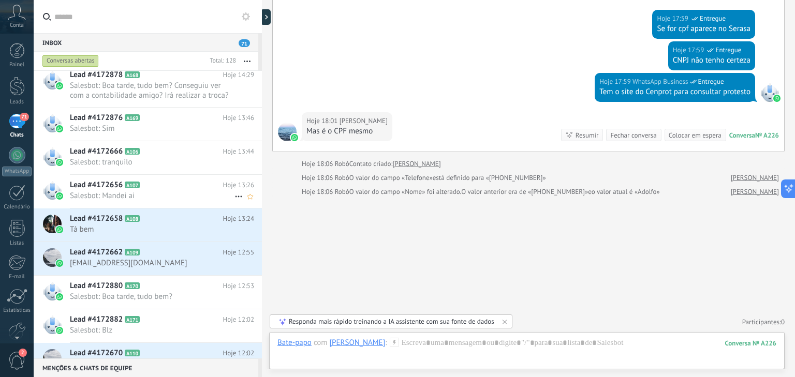
scroll to position [373, 0]
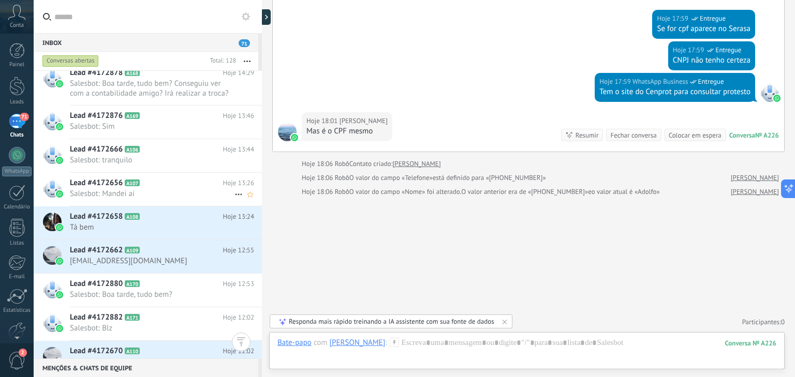
click at [159, 200] on div "Lead #4172656 A107 Hoje 13:26 Salesbot: Mandei ai" at bounding box center [166, 189] width 192 height 33
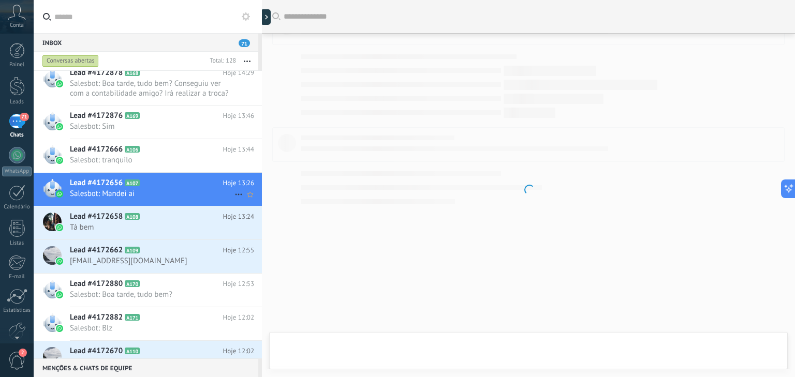
scroll to position [1213, 0]
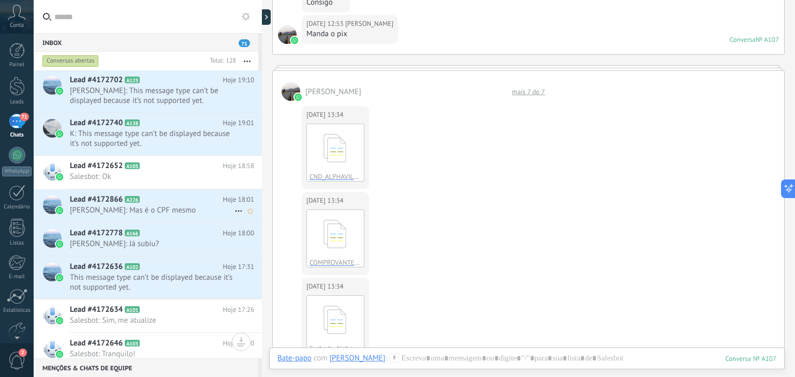
scroll to position [0, 0]
click at [20, 118] on span "71" at bounding box center [24, 117] width 9 height 8
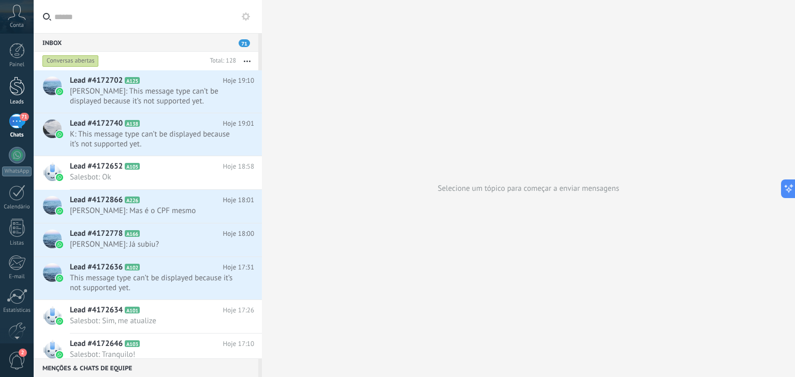
click at [23, 97] on link "Leads" at bounding box center [17, 91] width 34 height 29
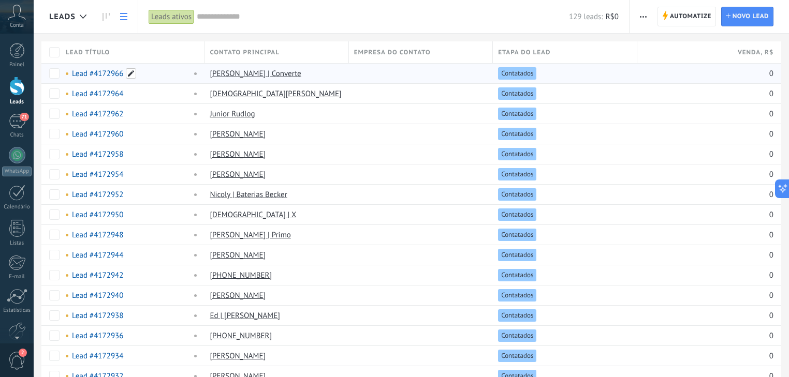
click at [132, 74] on span at bounding box center [131, 73] width 10 height 10
drag, startPoint x: 132, startPoint y: 74, endPoint x: 90, endPoint y: 79, distance: 43.3
click at [99, 80] on input "text" at bounding box center [131, 74] width 133 height 17
click at [92, 98] on span "Salvar" at bounding box center [85, 97] width 19 height 7
click at [114, 97] on span "Cancelar" at bounding box center [126, 96] width 26 height 9
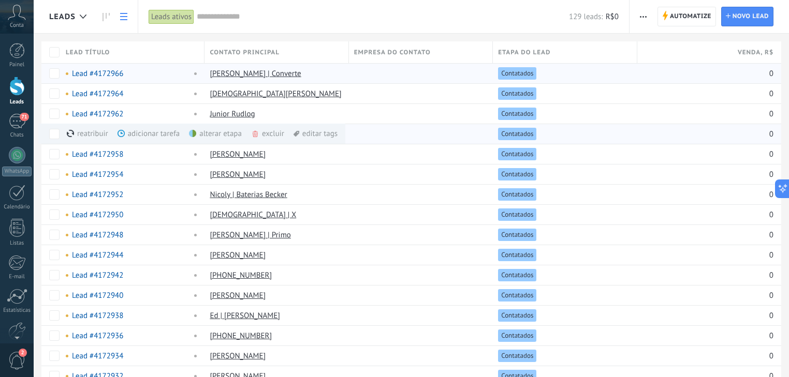
click at [88, 130] on div "reatribuir mais" at bounding box center [106, 134] width 79 height 20
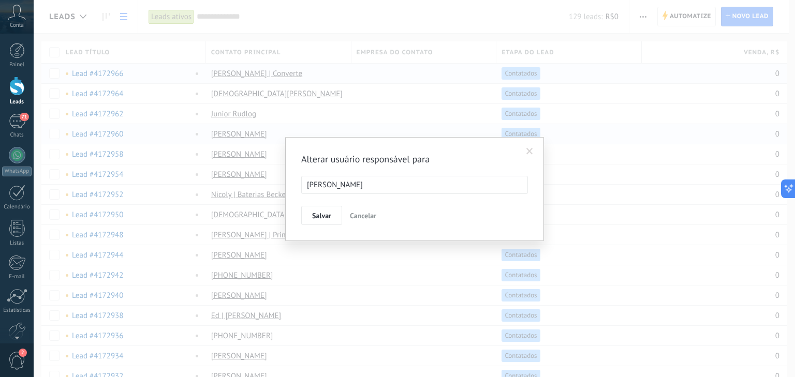
click at [357, 218] on span "Cancelar" at bounding box center [363, 215] width 26 height 9
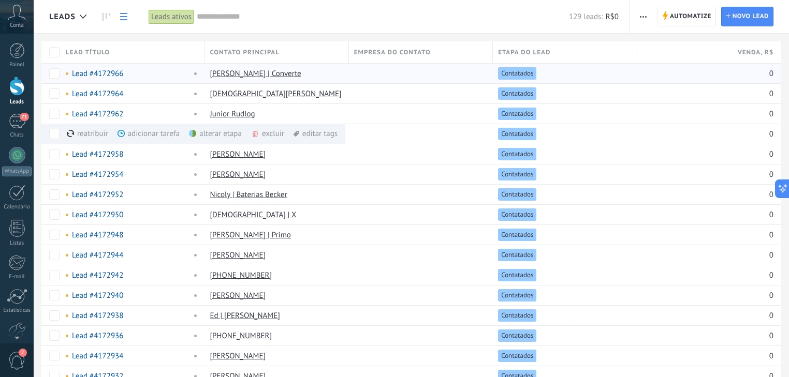
click at [161, 19] on div "Leads ativos" at bounding box center [172, 16] width 46 height 15
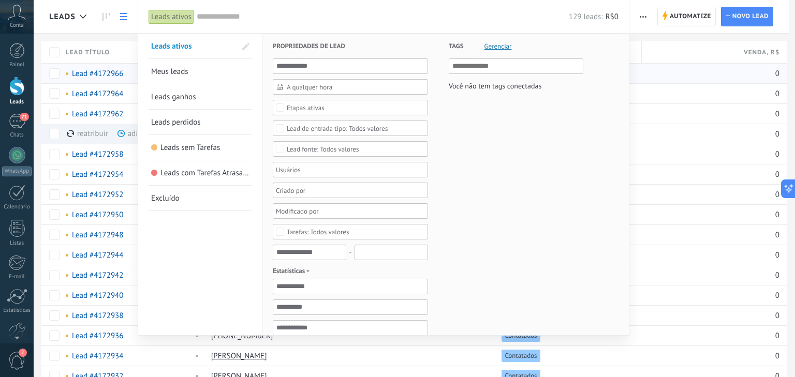
click at [660, 77] on div at bounding box center [397, 188] width 795 height 377
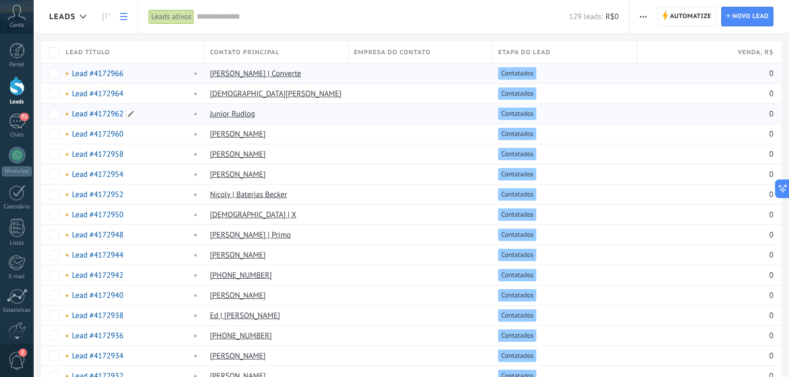
click at [197, 114] on span at bounding box center [192, 113] width 11 height 9
drag, startPoint x: 102, startPoint y: 136, endPoint x: 101, endPoint y: 126, distance: 10.0
click at [102, 136] on link "Lead #4172960" at bounding box center [97, 134] width 51 height 10
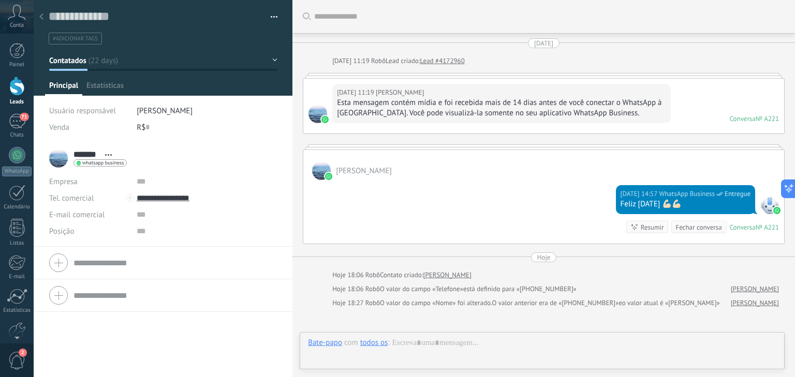
scroll to position [111, 0]
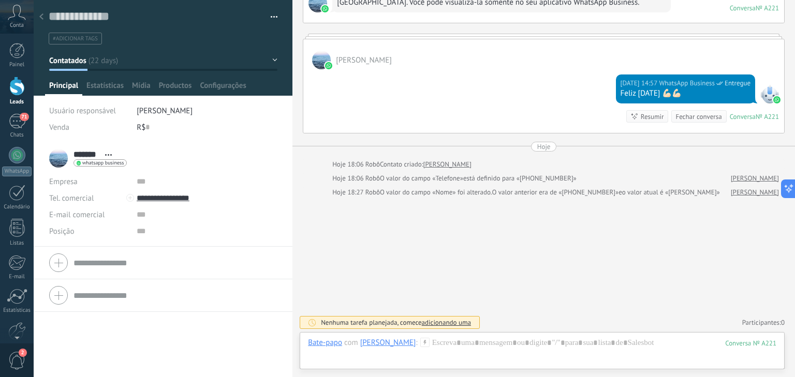
click at [149, 128] on div "R$ 0" at bounding box center [207, 127] width 141 height 17
click at [111, 91] on span "Estatísticas" at bounding box center [104, 88] width 37 height 15
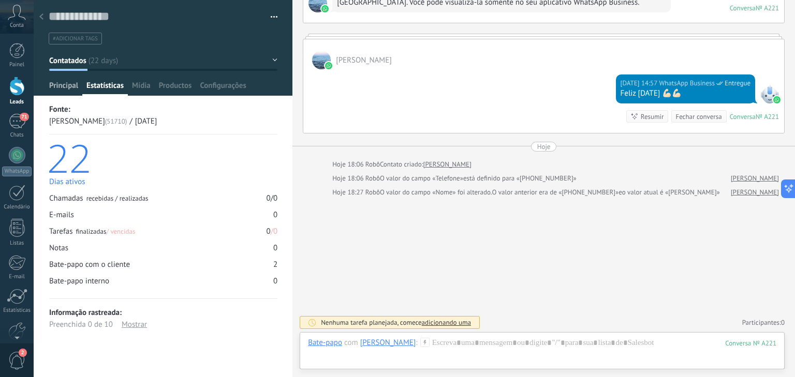
click at [77, 88] on span "Principal" at bounding box center [63, 88] width 29 height 15
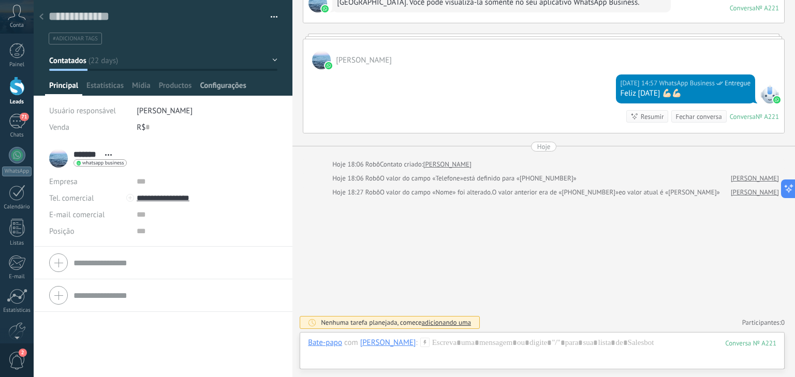
click at [199, 83] on div "Configurações" at bounding box center [223, 88] width 54 height 15
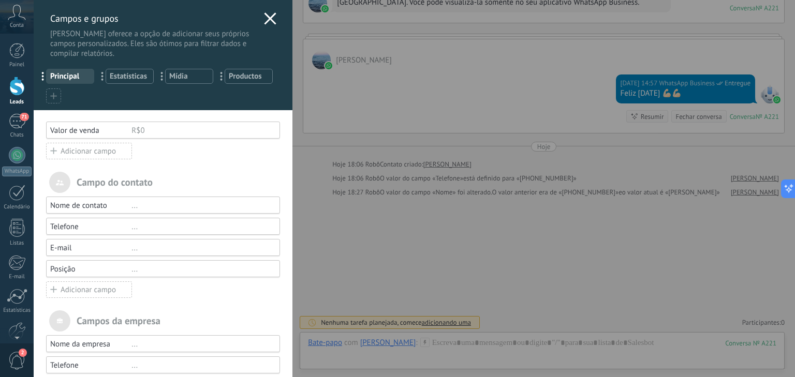
click at [68, 75] on span "Principal" at bounding box center [70, 76] width 40 height 10
click at [73, 77] on span "Principal" at bounding box center [70, 76] width 40 height 10
click at [144, 79] on span "Estatísticas" at bounding box center [130, 76] width 40 height 10
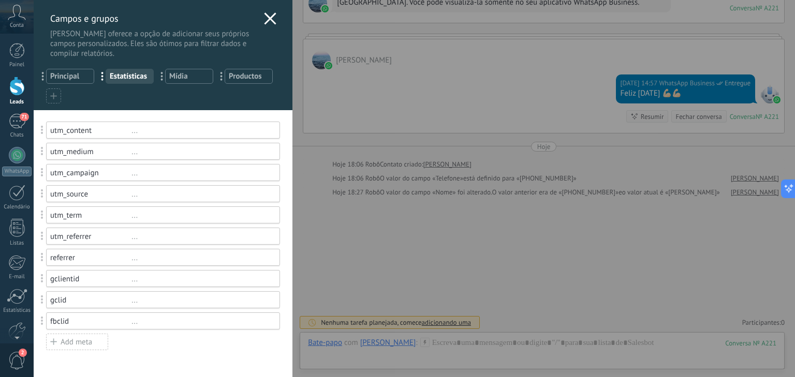
click at [70, 85] on div "... Principal ... Estatísticas ... Mídia ... Productos" at bounding box center [163, 84] width 259 height 52
click at [69, 81] on span "Principal" at bounding box center [70, 76] width 40 height 10
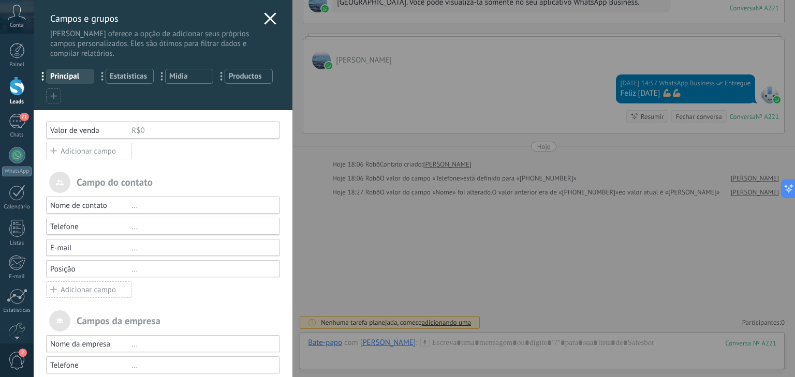
click at [260, 19] on div "[PERSON_NAME] e grupos Kommo oferece a opção de adicionar seus próprios campos …" at bounding box center [163, 29] width 259 height 58
click at [271, 21] on icon at bounding box center [270, 18] width 12 height 12
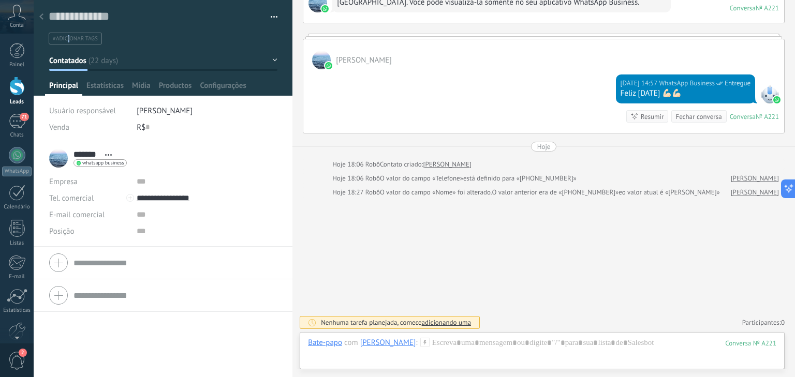
click at [68, 41] on span "#adicionar tags" at bounding box center [75, 38] width 45 height 7
click at [115, 43] on input "text" at bounding box center [162, 38] width 222 height 11
click at [275, 18] on div "Salvar e criar Imprimir Gerenciar tags Exportar para o Excel" at bounding box center [163, 22] width 259 height 44
click at [104, 17] on textarea at bounding box center [156, 17] width 214 height 16
click at [71, 16] on textarea at bounding box center [156, 17] width 214 height 16
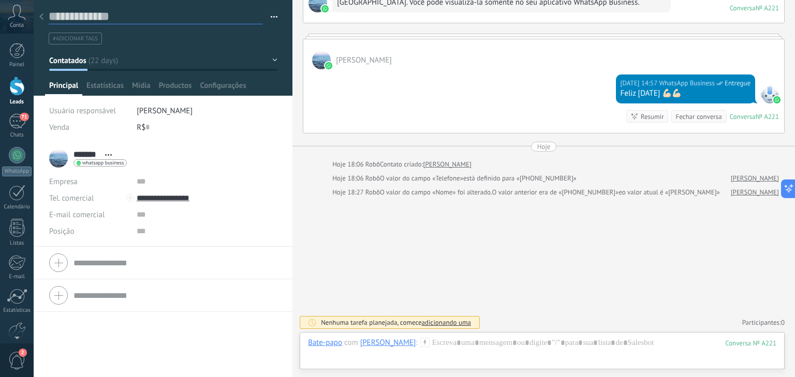
click at [70, 16] on textarea at bounding box center [156, 17] width 214 height 16
type textarea "*"
type textarea "**"
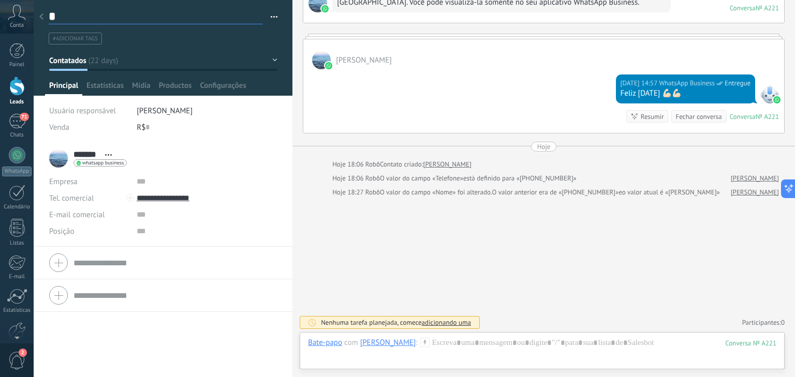
type textarea "**"
type textarea "***"
type textarea "**"
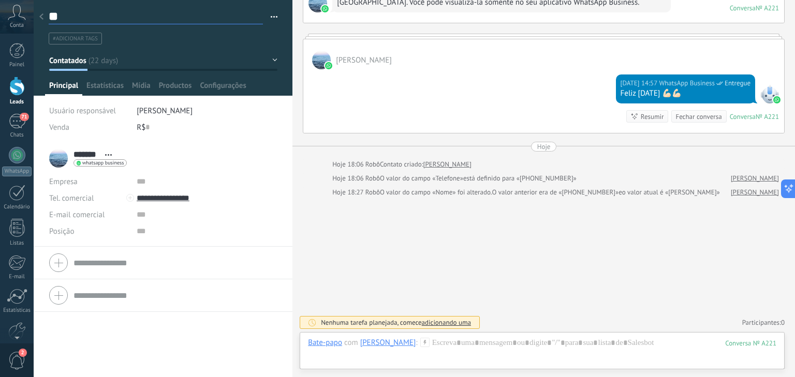
type textarea "*"
type textarea "**********"
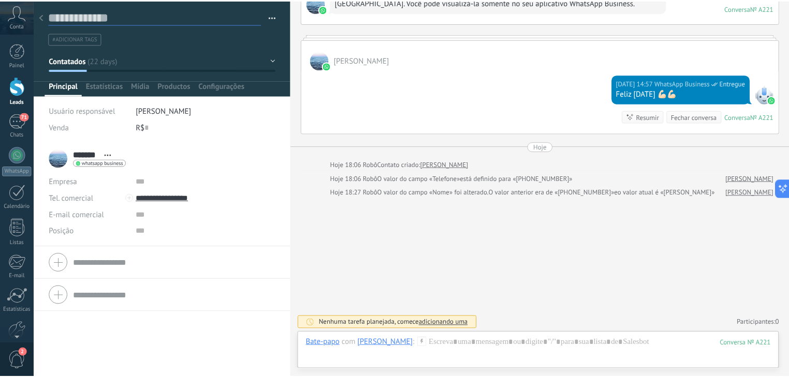
scroll to position [15, 0]
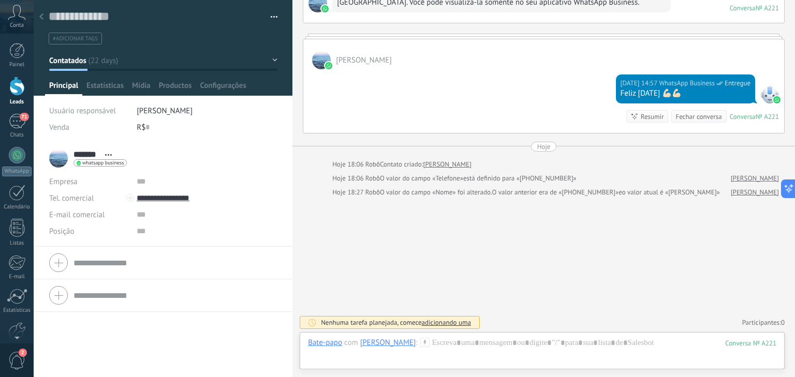
click at [44, 12] on div at bounding box center [41, 17] width 14 height 20
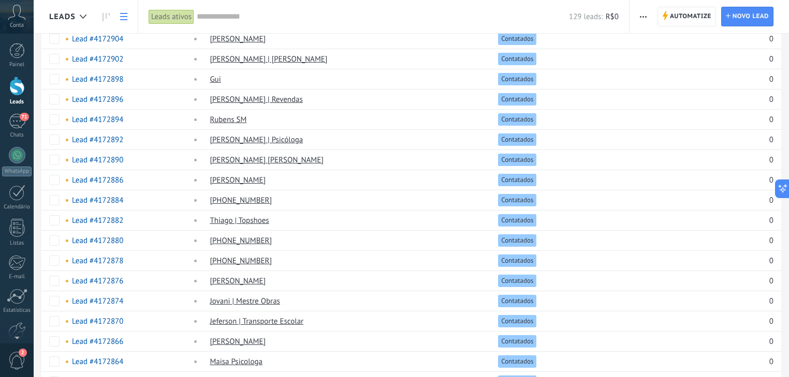
scroll to position [723, 0]
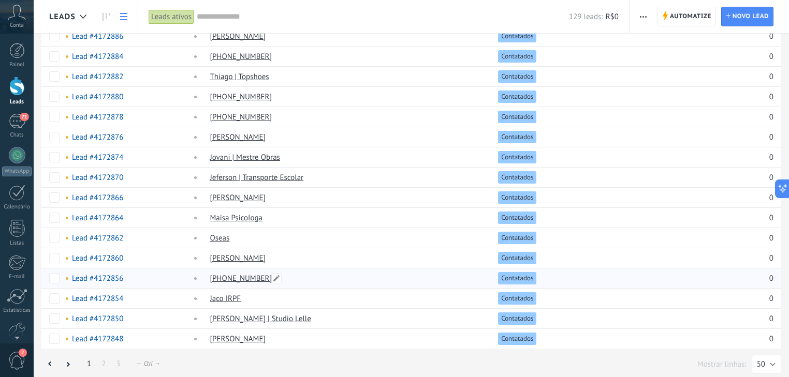
click at [239, 274] on link "[PHONE_NUMBER]" at bounding box center [241, 279] width 62 height 10
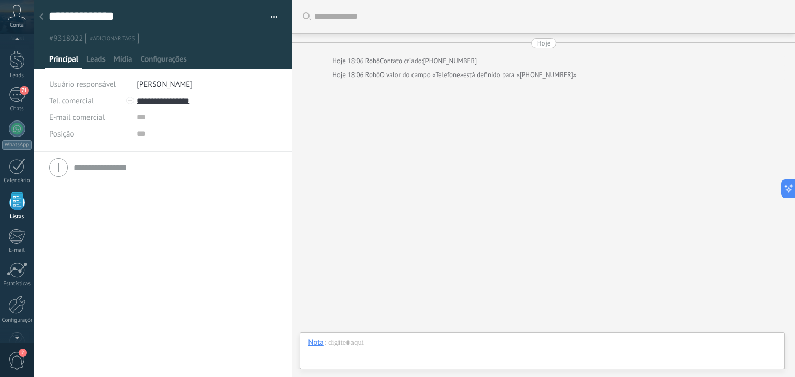
scroll to position [20, 0]
click at [14, 99] on div "71" at bounding box center [17, 101] width 17 height 15
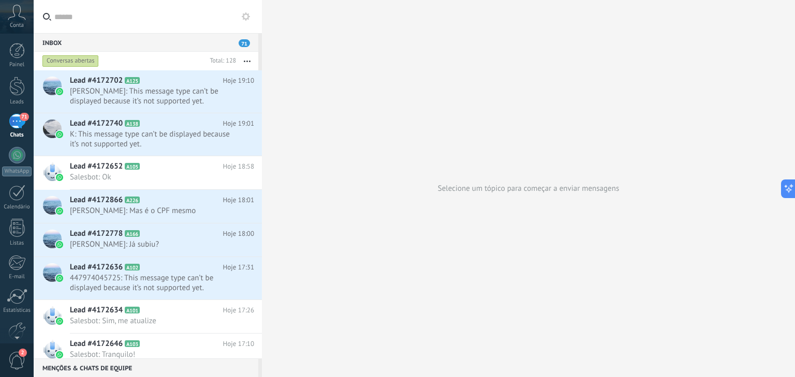
click at [80, 61] on div "Conversas abertas" at bounding box center [70, 61] width 56 height 12
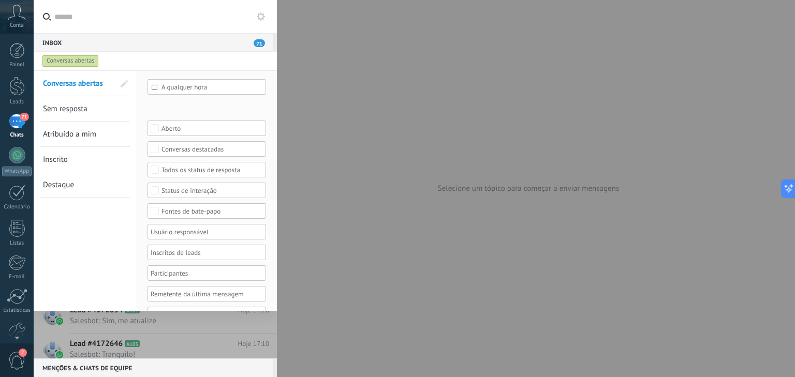
click at [84, 106] on span "Sem resposta" at bounding box center [65, 109] width 44 height 10
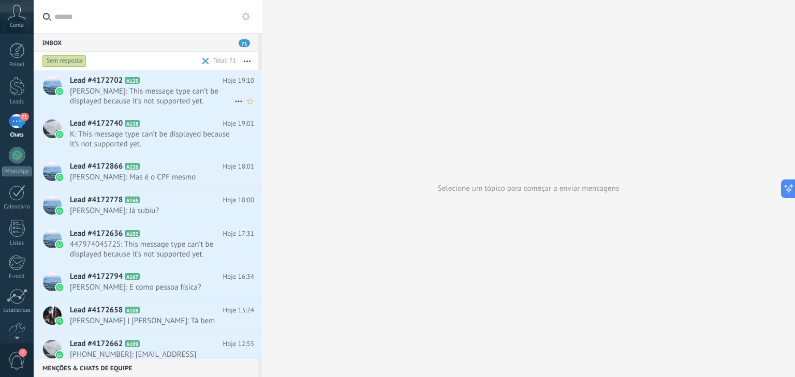
click at [161, 107] on div "Lead #4172702 A125 Hoje 19:10 [PERSON_NAME]: This message type can’t be display…" at bounding box center [166, 91] width 192 height 42
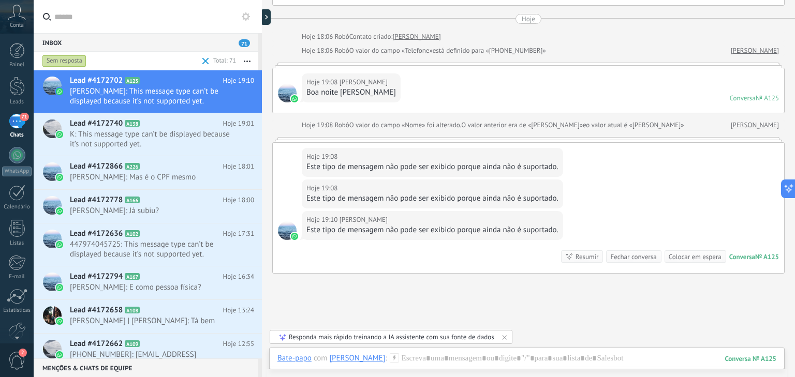
scroll to position [677, 0]
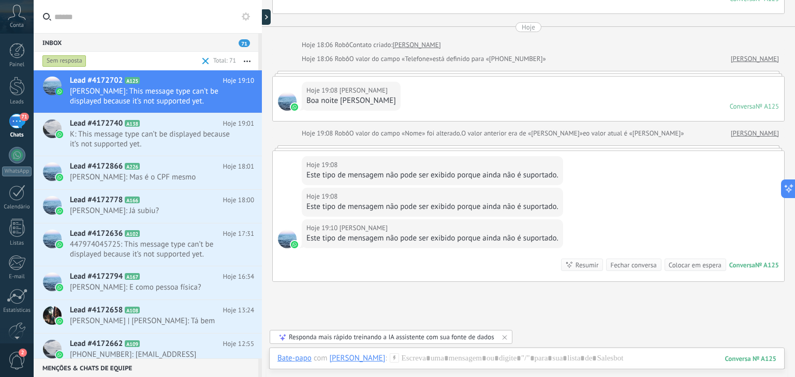
click at [346, 89] on span "[PERSON_NAME]" at bounding box center [363, 90] width 48 height 10
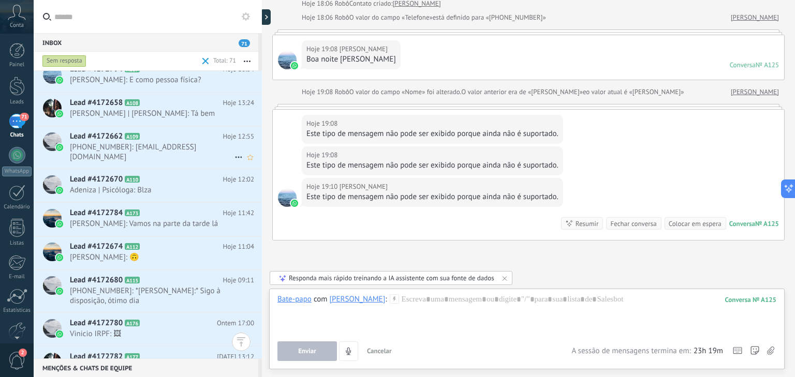
scroll to position [248, 0]
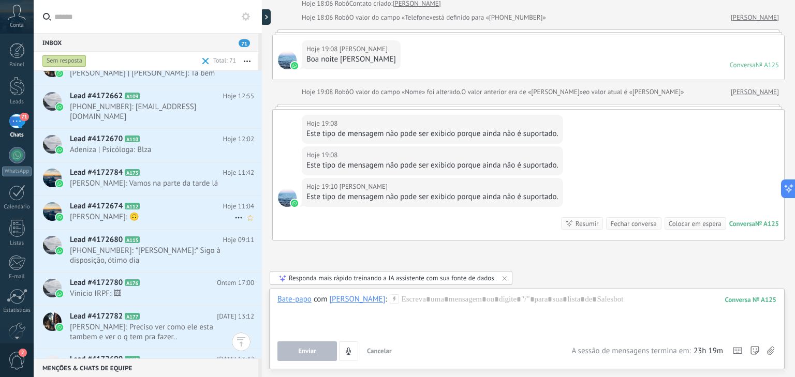
click at [125, 207] on span "A112" at bounding box center [132, 206] width 15 height 7
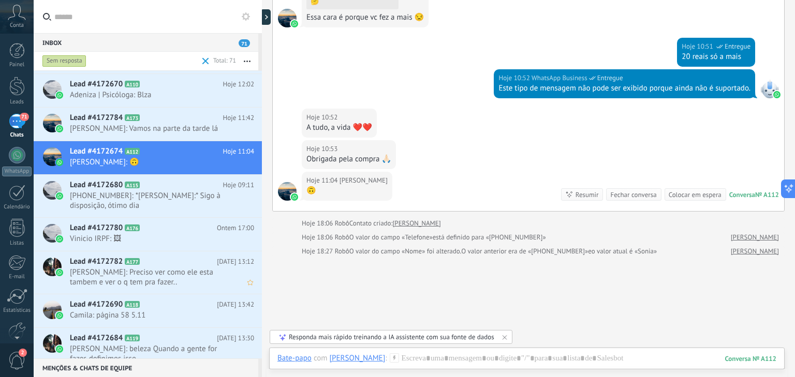
scroll to position [373, 0]
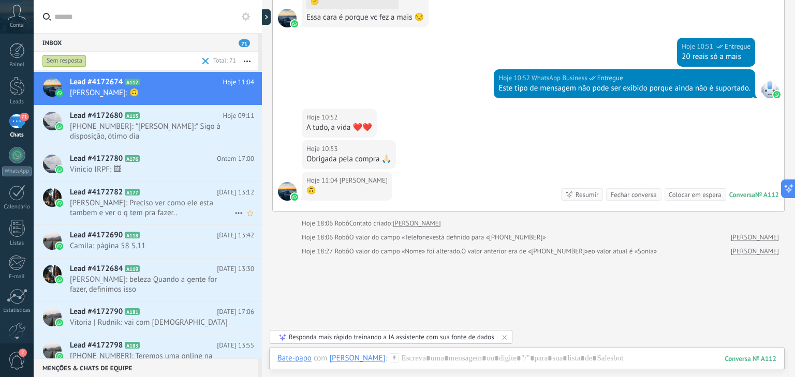
click at [94, 205] on span "[PERSON_NAME]: Preciso ver como ele esta tambem e ver o q tem pra fazer.." at bounding box center [152, 208] width 165 height 20
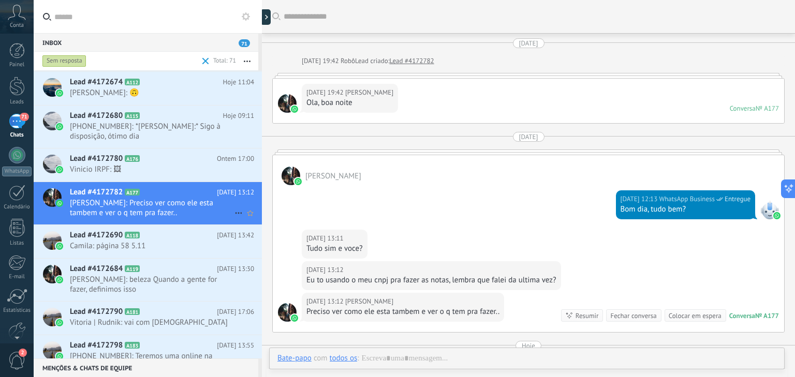
scroll to position [123, 0]
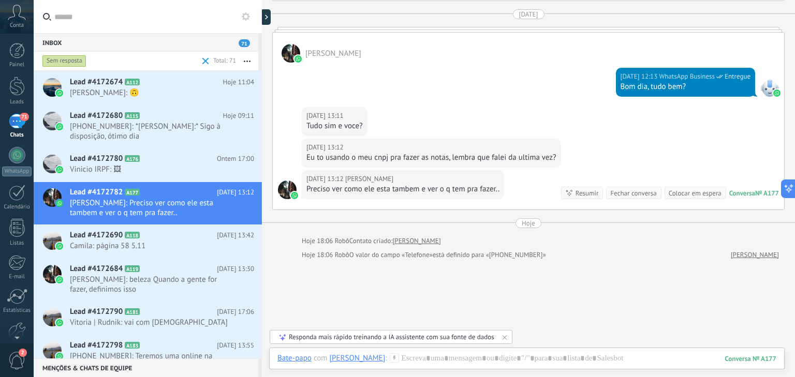
click at [292, 54] on div at bounding box center [290, 53] width 19 height 19
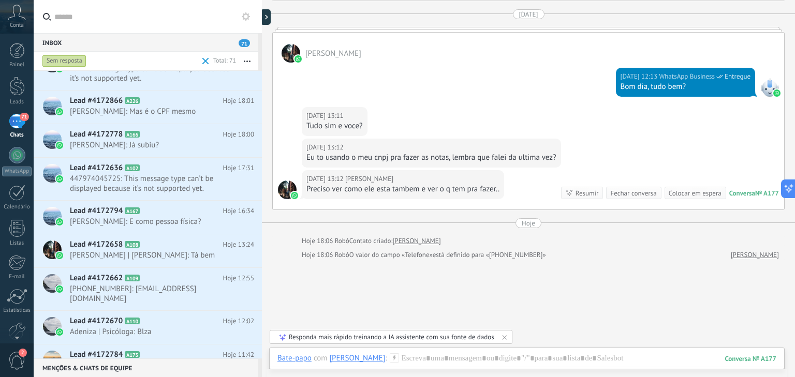
scroll to position [79, 0]
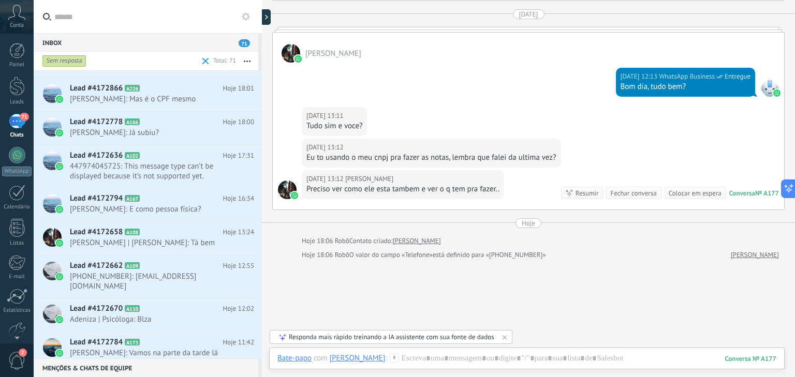
click at [209, 56] on span at bounding box center [206, 61] width 12 height 21
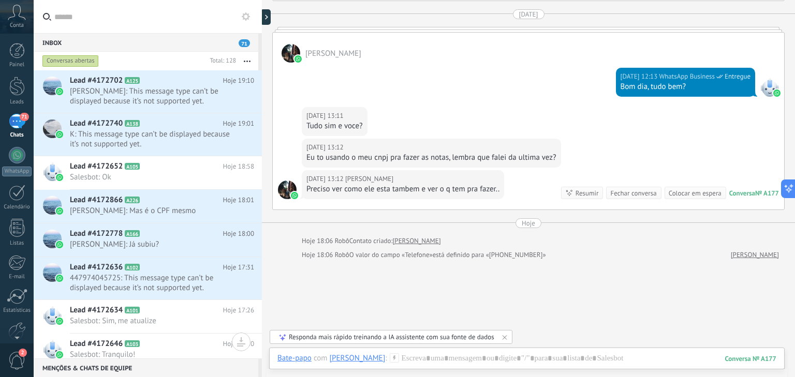
click at [257, 17] on label at bounding box center [148, 17] width 228 height 34
click at [254, 17] on input "text" at bounding box center [153, 16] width 199 height 33
click at [250, 14] on button at bounding box center [246, 16] width 12 height 12
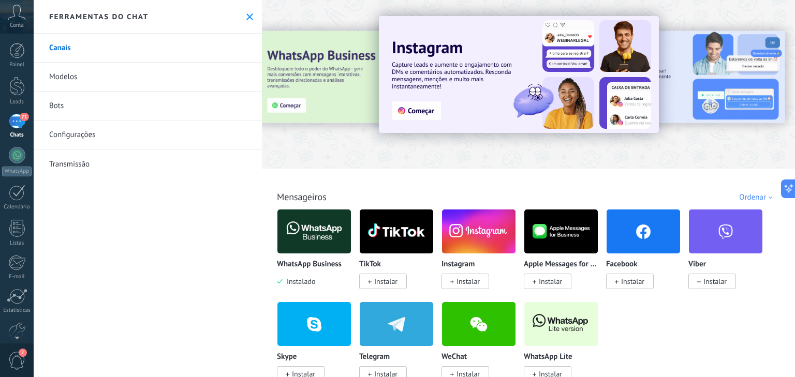
click at [99, 75] on link "Modelos" at bounding box center [148, 77] width 228 height 29
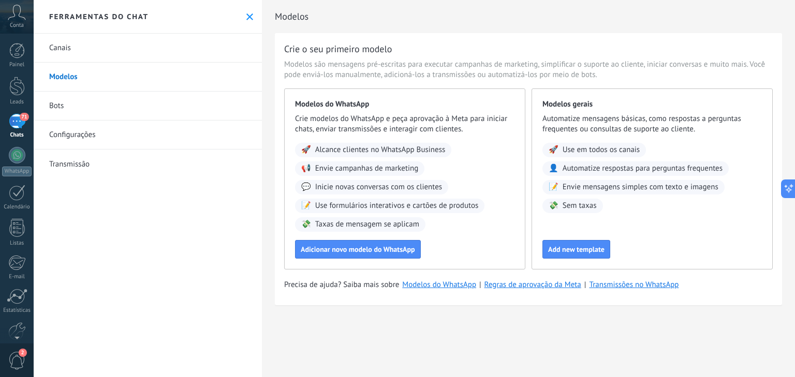
click at [80, 104] on link "Bots" at bounding box center [148, 106] width 228 height 29
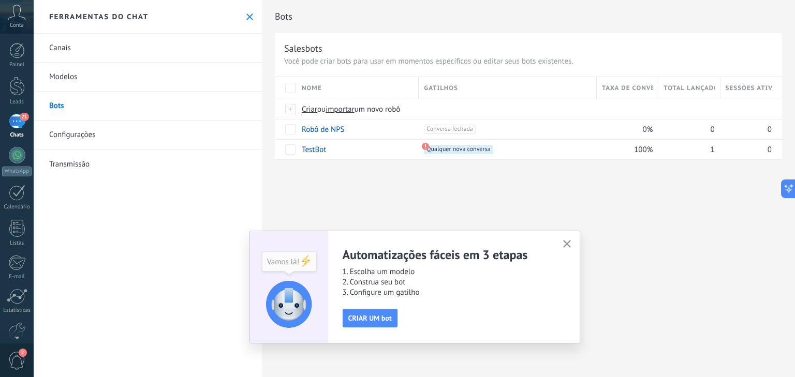
click at [86, 129] on link "Configurações" at bounding box center [148, 135] width 228 height 29
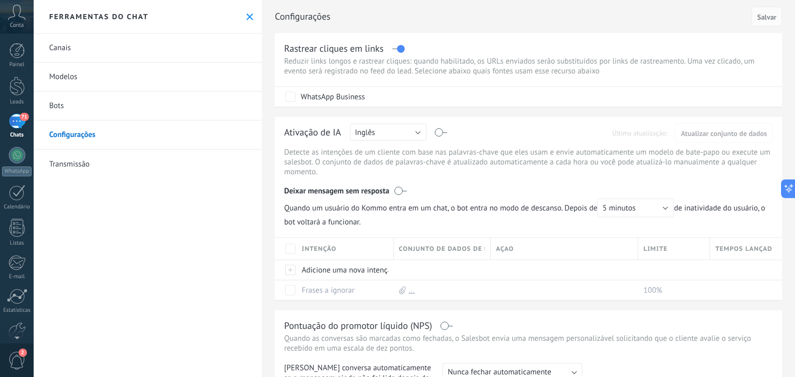
click at [91, 155] on link "Transmissão" at bounding box center [148, 164] width 228 height 29
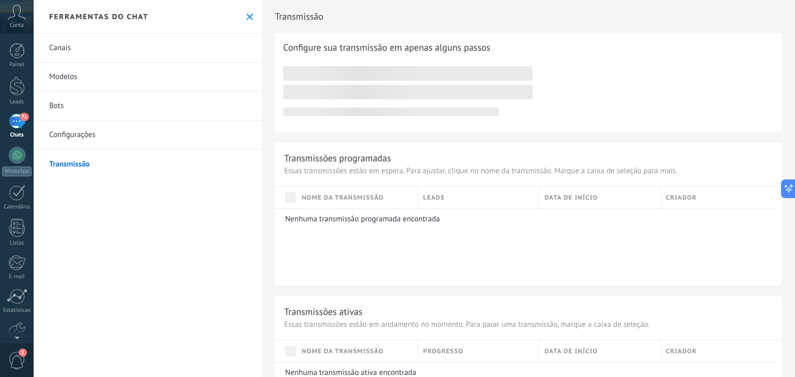
click at [69, 51] on link "Canais" at bounding box center [148, 48] width 228 height 29
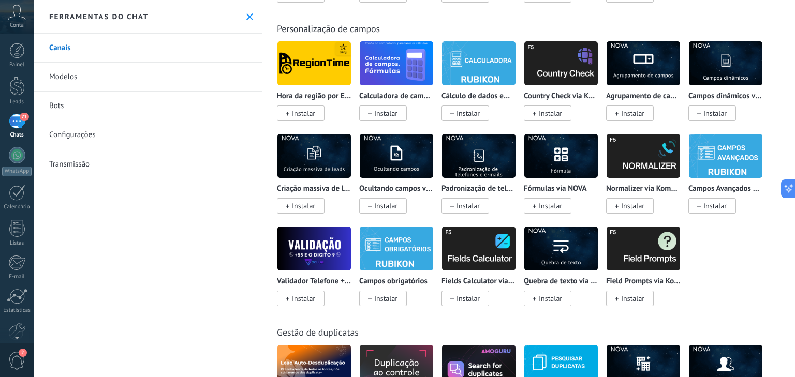
scroll to position [4030, 0]
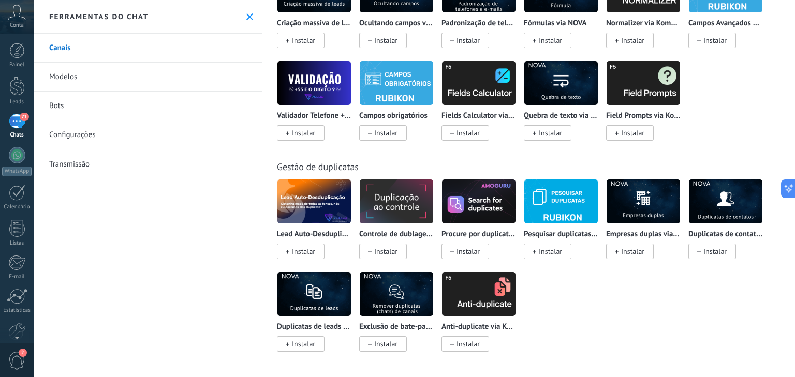
drag, startPoint x: 791, startPoint y: 350, endPoint x: 557, endPoint y: 176, distance: 291.0
click at [245, 12] on button at bounding box center [249, 16] width 9 height 9
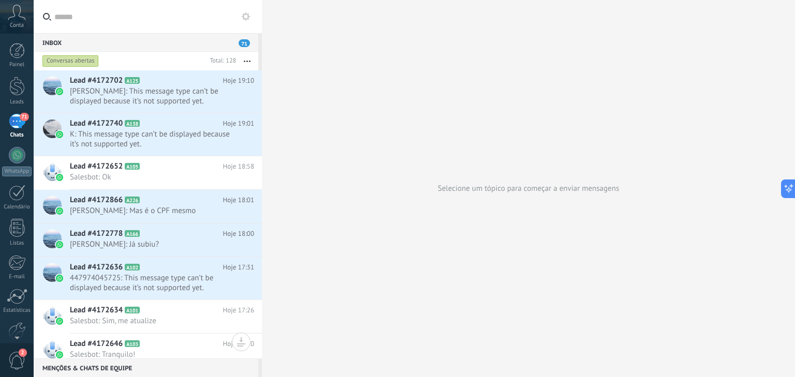
click at [26, 126] on link "71 Chats" at bounding box center [17, 126] width 34 height 25
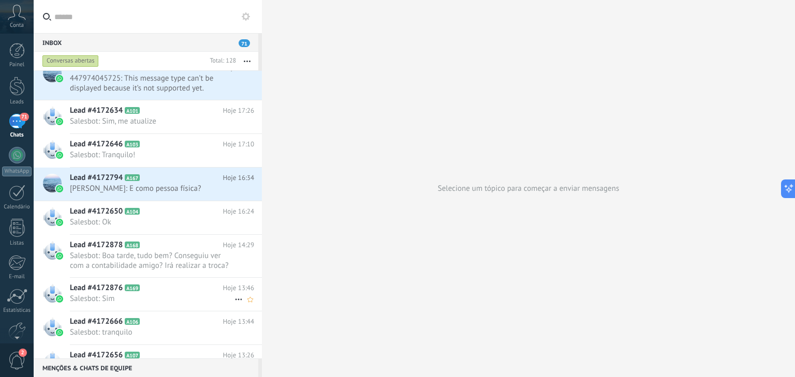
scroll to position [207, 0]
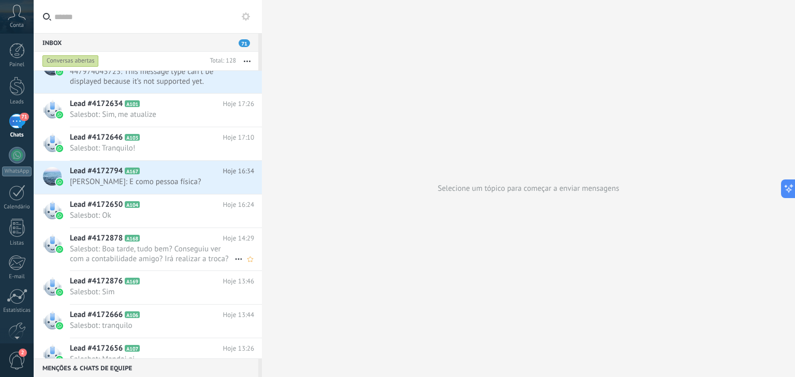
click at [114, 244] on span "Salesbot: Boa tarde, tudo bem? Conseguiu ver com a contabilidade amigo? Irá rea…" at bounding box center [152, 254] width 165 height 20
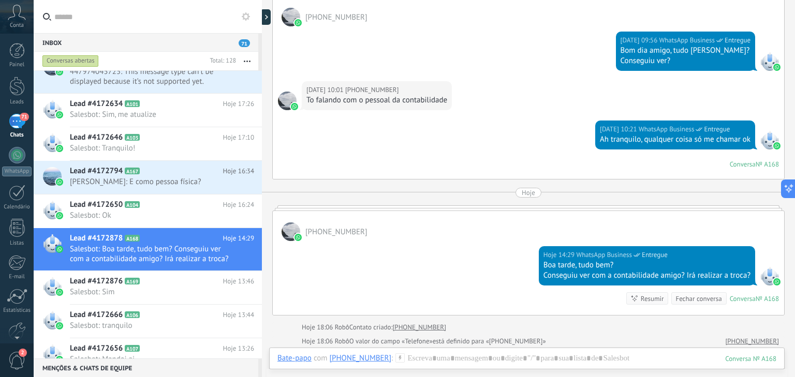
scroll to position [443, 0]
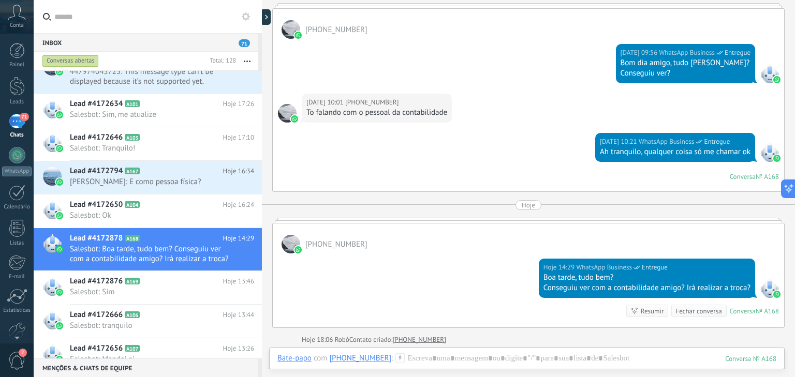
click at [773, 291] on img at bounding box center [776, 294] width 7 height 7
click at [687, 310] on div "Fechar conversa" at bounding box center [698, 311] width 46 height 10
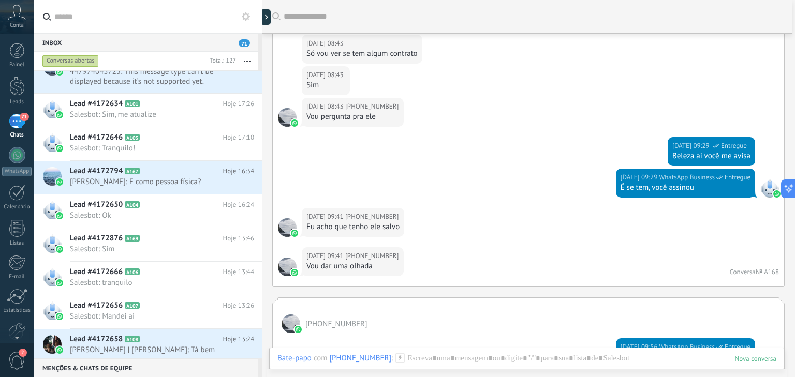
scroll to position [126, 0]
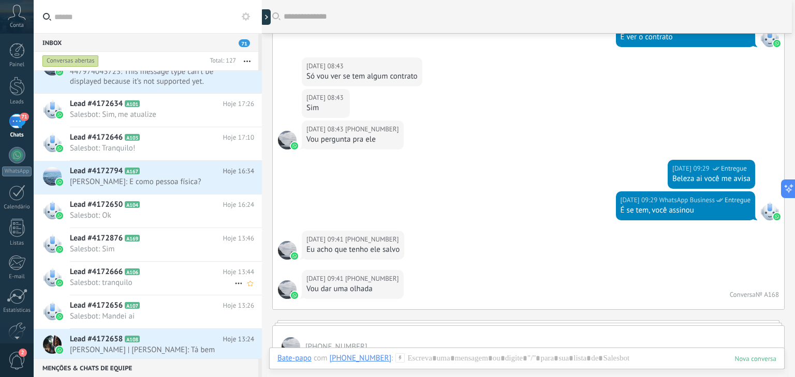
click at [155, 278] on span "Salesbot: tranquilo" at bounding box center [152, 283] width 165 height 10
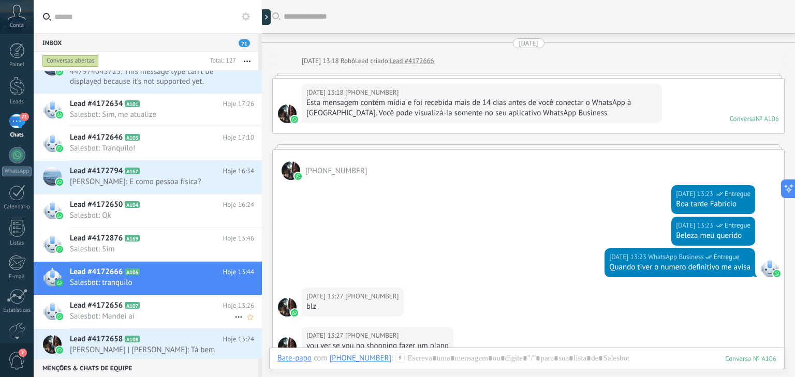
scroll to position [1746, 0]
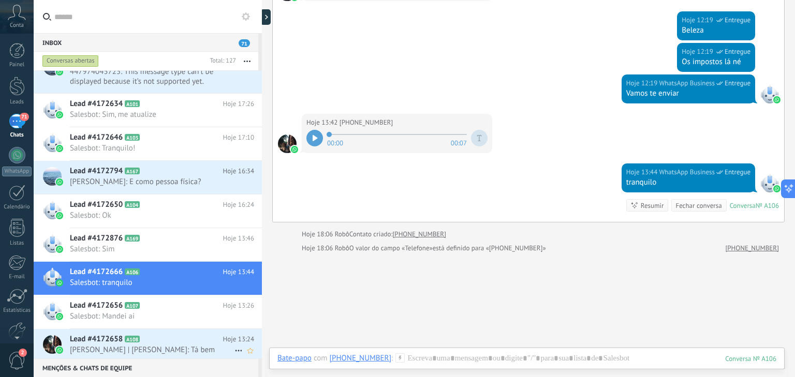
click at [147, 331] on div "Lead #4172658 A108 Hoje 13:24 [PERSON_NAME] | [PERSON_NAME]: Tá bem" at bounding box center [166, 345] width 192 height 33
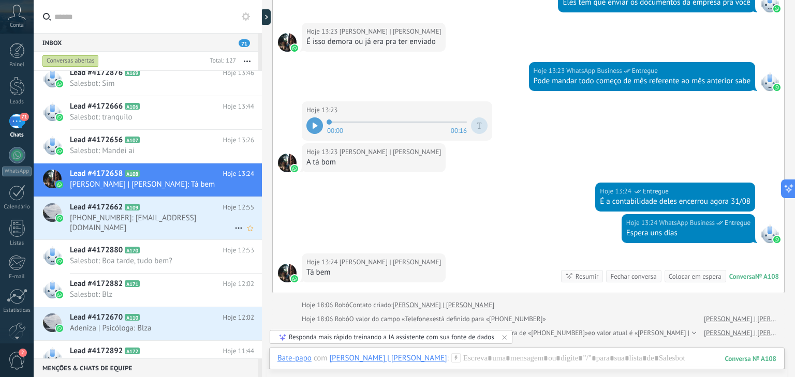
scroll to position [455, 0]
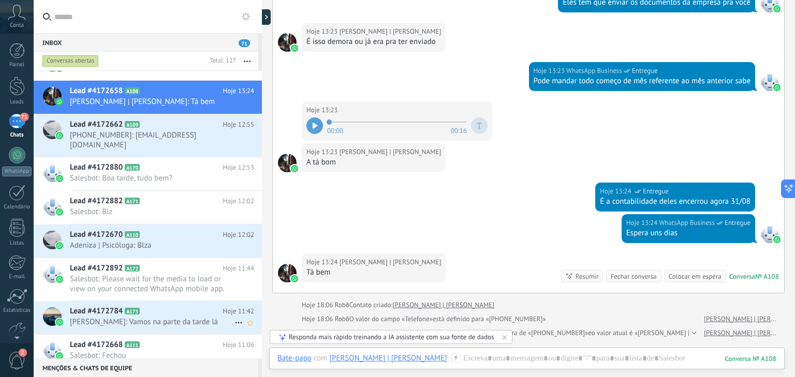
click at [114, 307] on span "Lead #4172784" at bounding box center [96, 311] width 53 height 10
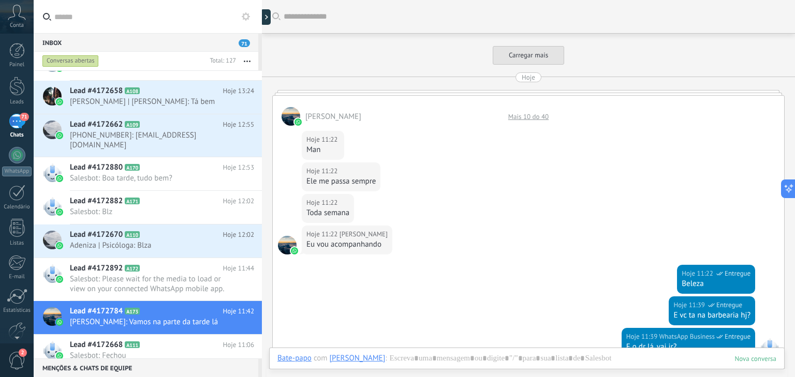
scroll to position [261, 0]
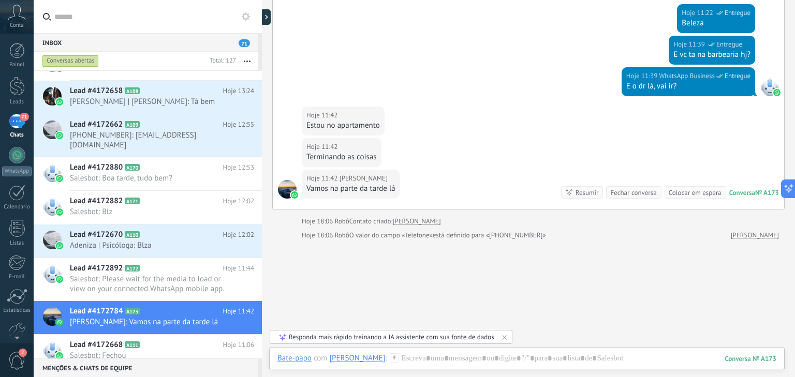
click at [615, 195] on div "Fechar conversa" at bounding box center [633, 193] width 46 height 10
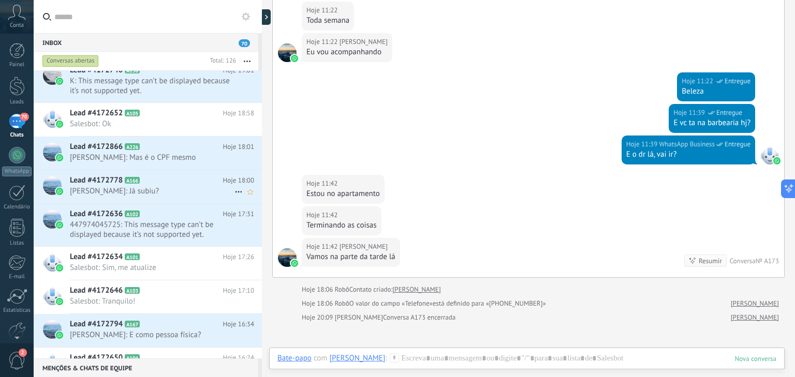
scroll to position [0, 0]
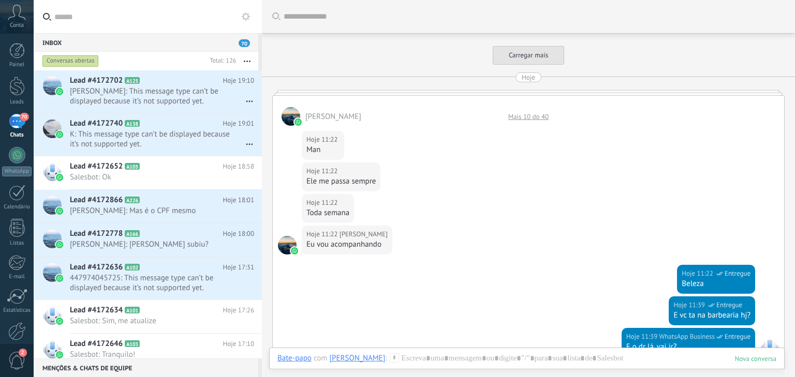
click at [241, 43] on span "70" at bounding box center [244, 43] width 11 height 8
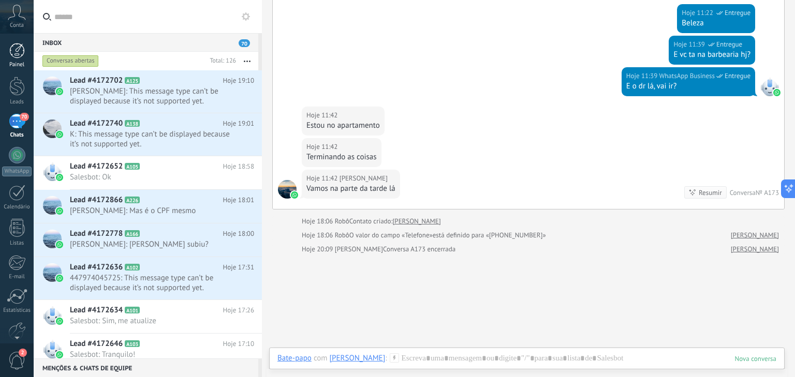
click at [18, 51] on div at bounding box center [17, 51] width 16 height 16
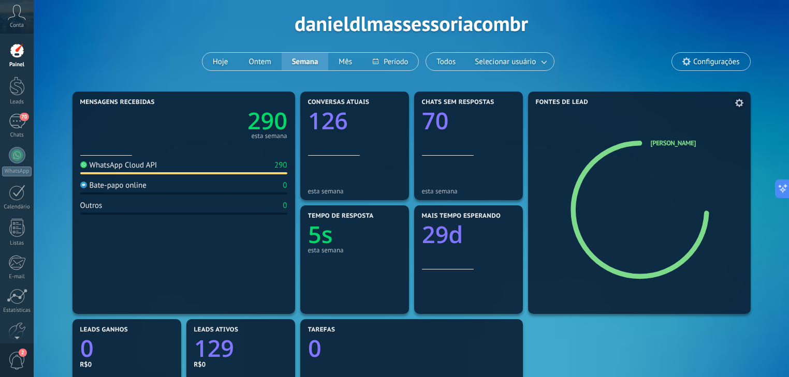
scroll to position [41, 0]
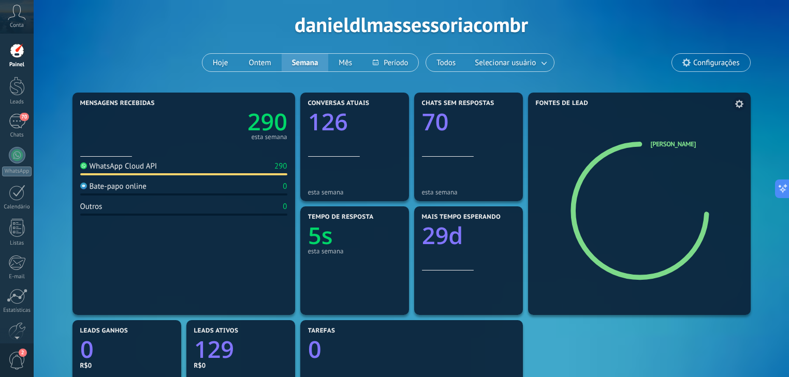
click at [604, 190] on icon at bounding box center [648, 212] width 99 height 78
click at [686, 66] on icon at bounding box center [686, 62] width 8 height 8
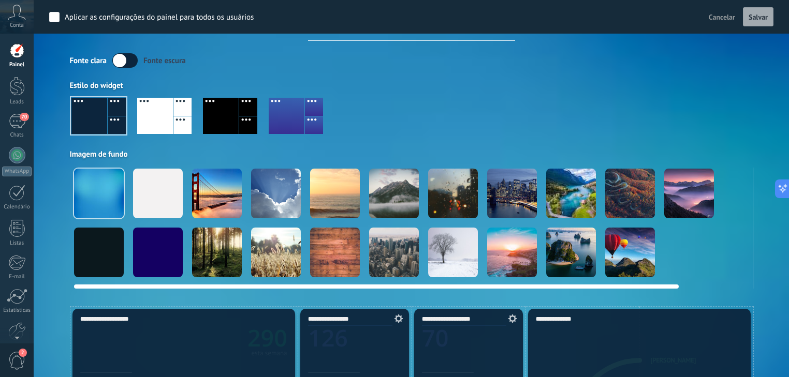
click at [116, 241] on div at bounding box center [99, 253] width 50 height 50
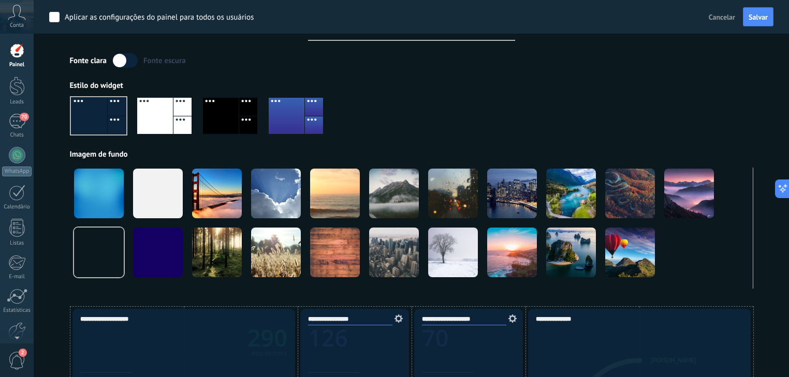
click at [151, 126] on div at bounding box center [155, 116] width 36 height 36
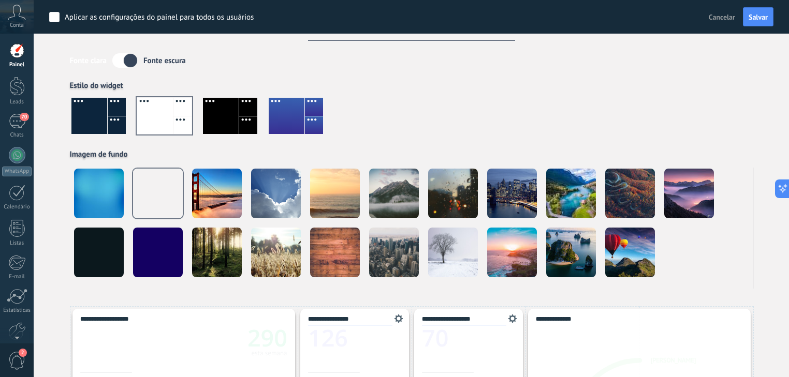
click at [131, 64] on label at bounding box center [124, 60] width 25 height 14
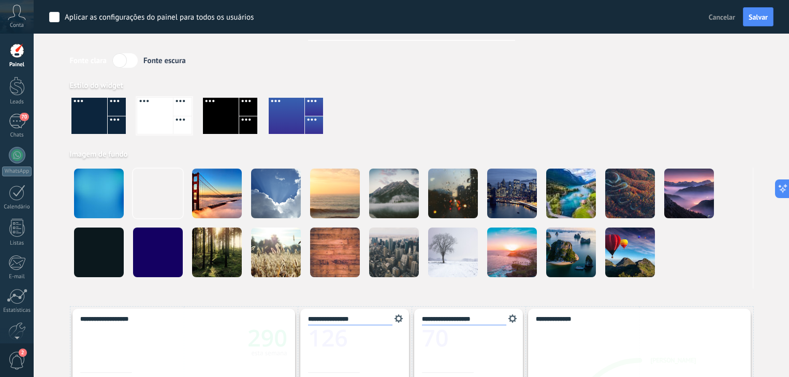
click at [128, 63] on label at bounding box center [124, 60] width 25 height 14
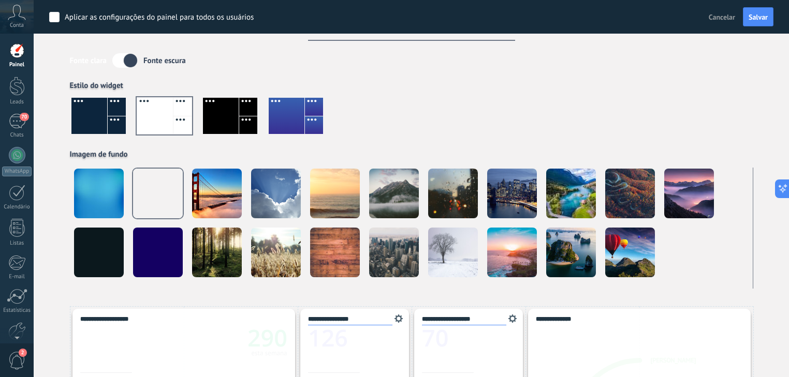
click at [128, 63] on label at bounding box center [124, 60] width 25 height 14
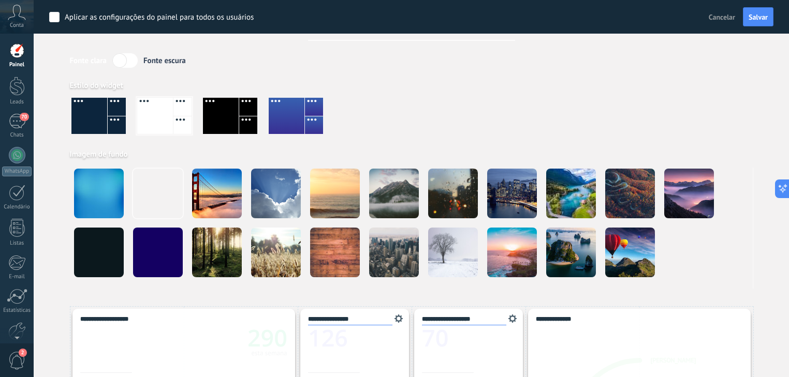
click at [128, 63] on label at bounding box center [124, 60] width 25 height 14
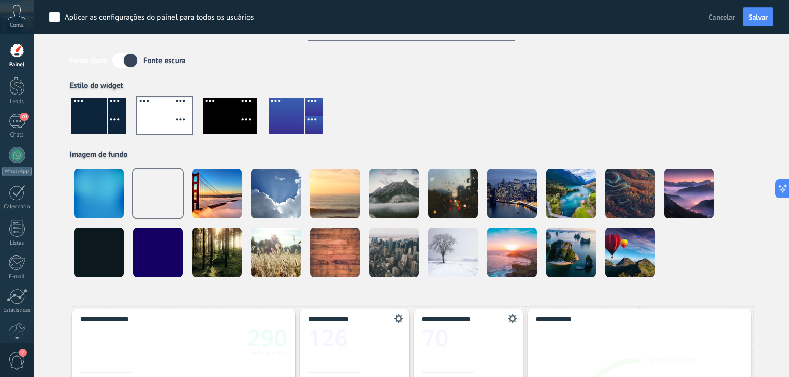
click at [128, 63] on label at bounding box center [124, 60] width 25 height 14
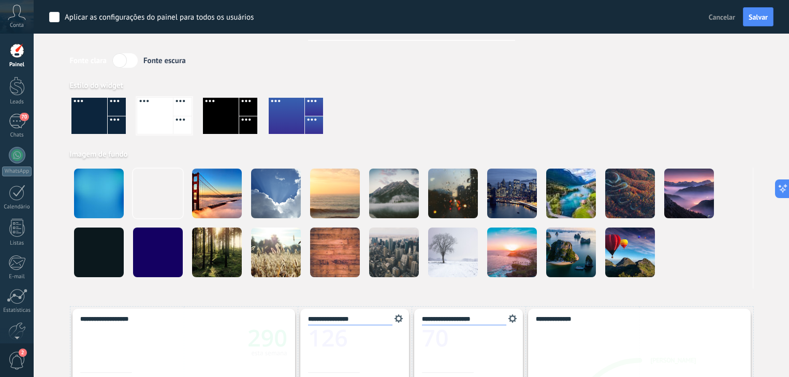
click at [128, 63] on label at bounding box center [124, 60] width 25 height 14
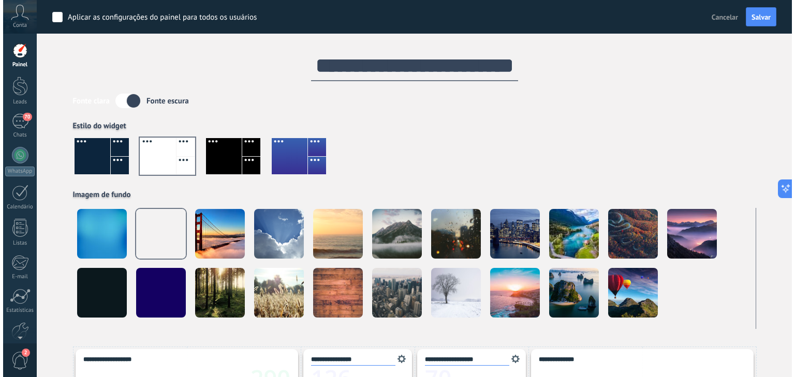
scroll to position [0, 0]
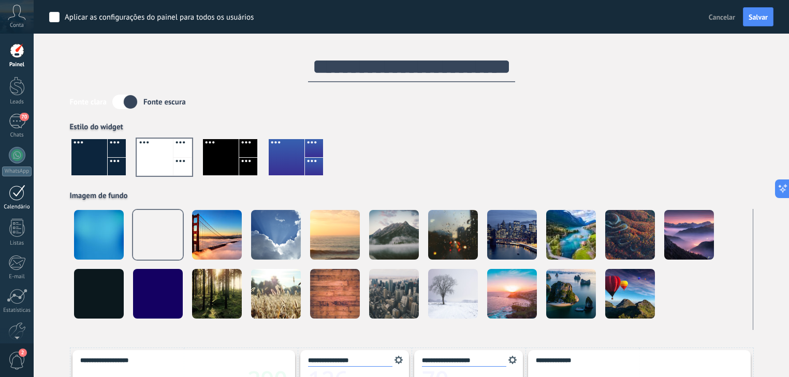
click at [18, 192] on div at bounding box center [17, 193] width 17 height 16
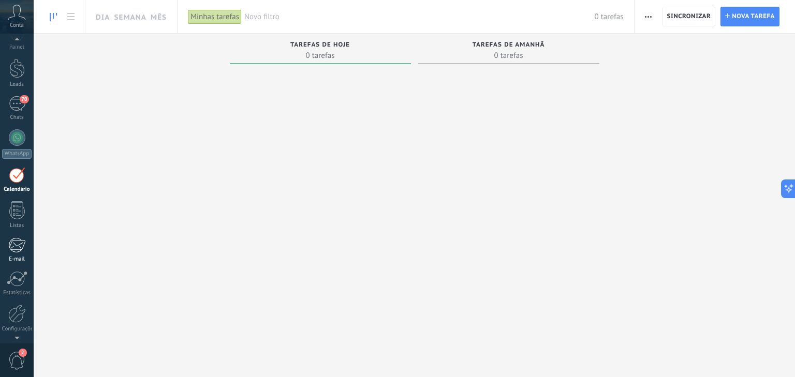
scroll to position [53, 0]
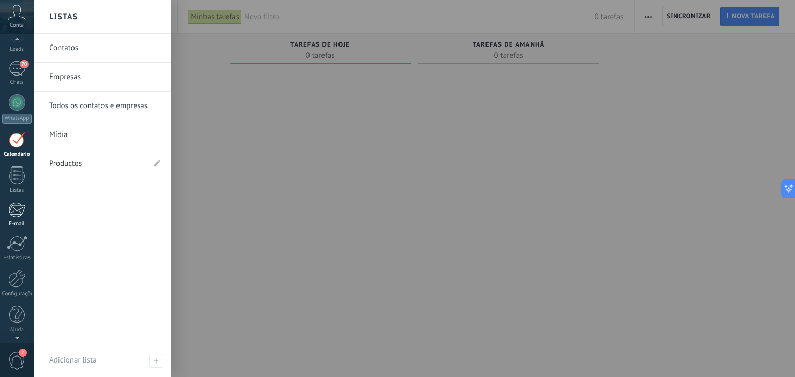
click at [20, 207] on div at bounding box center [16, 210] width 17 height 16
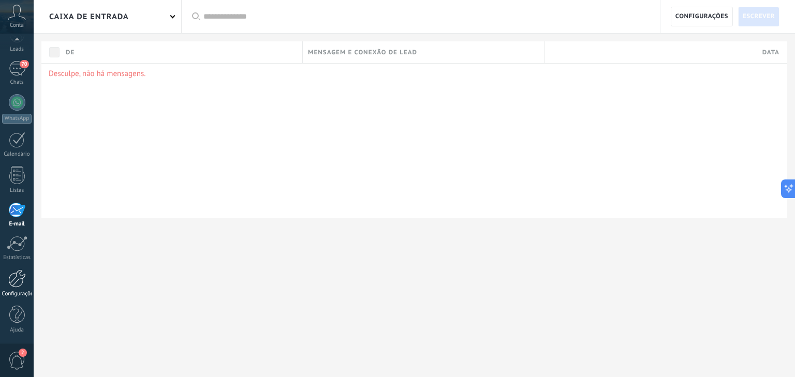
click at [25, 288] on link "Configurações" at bounding box center [17, 284] width 34 height 28
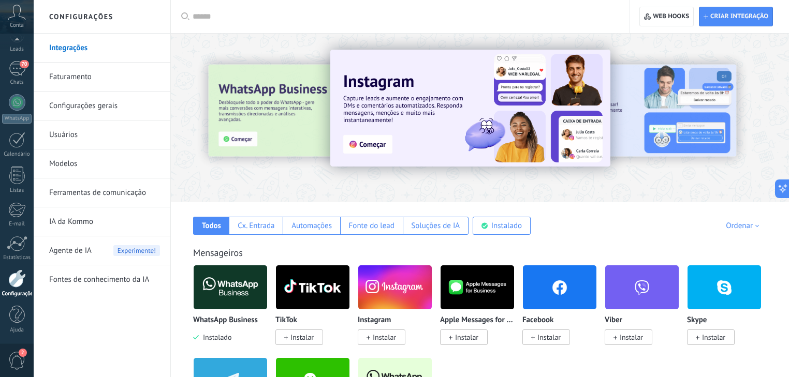
click at [87, 107] on link "Configurações gerais" at bounding box center [104, 106] width 111 height 29
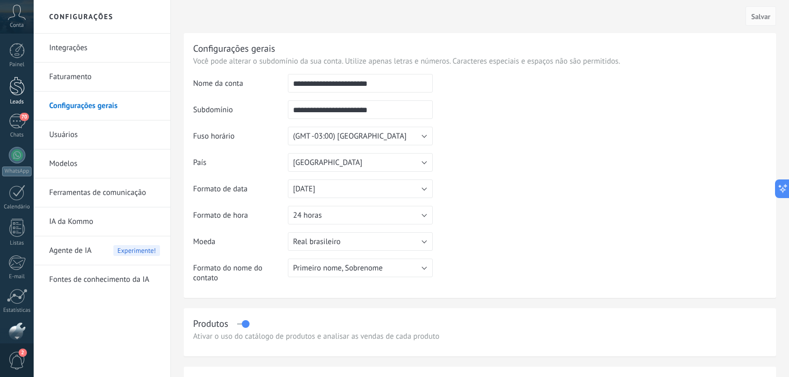
click at [21, 93] on div at bounding box center [17, 86] width 16 height 19
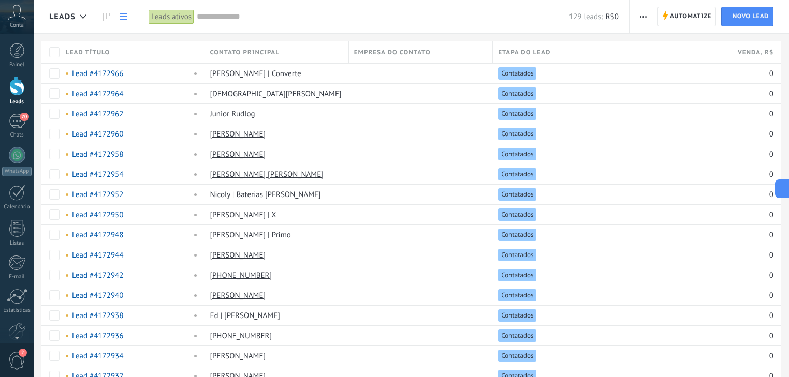
click at [20, 71] on div "Painel Leads 70 Chats WhatsApp Clientes" at bounding box center [17, 220] width 34 height 354
click at [20, 66] on div "Painel" at bounding box center [17, 65] width 30 height 7
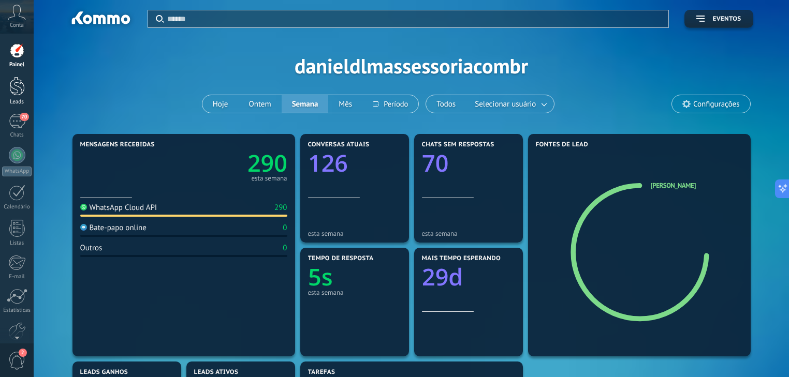
click at [12, 85] on div at bounding box center [17, 86] width 16 height 19
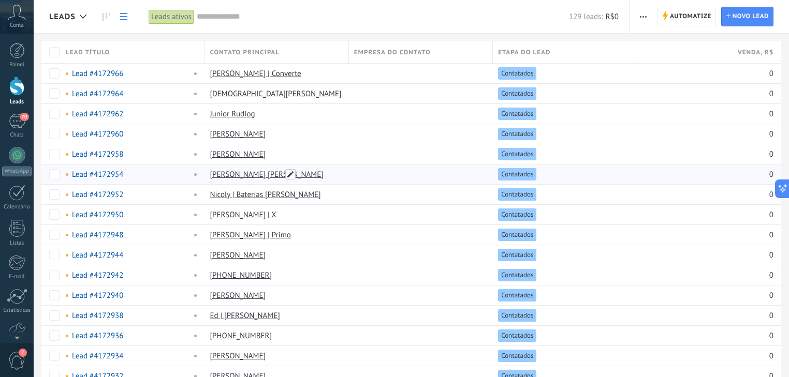
click at [286, 176] on span at bounding box center [290, 174] width 10 height 10
click at [364, 172] on div at bounding box center [363, 174] width 9 height 8
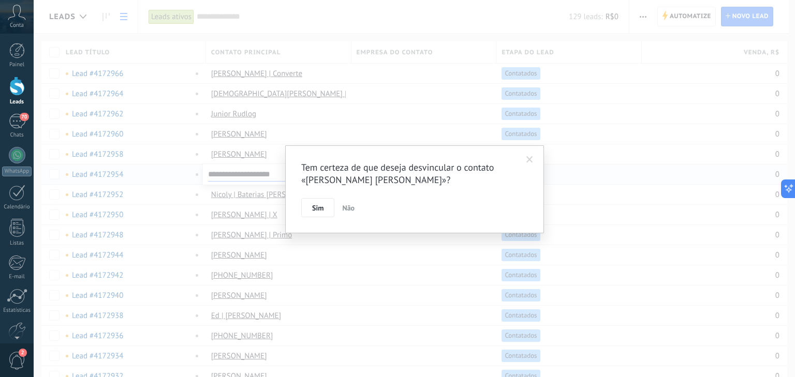
click at [533, 156] on span at bounding box center [529, 160] width 17 height 18
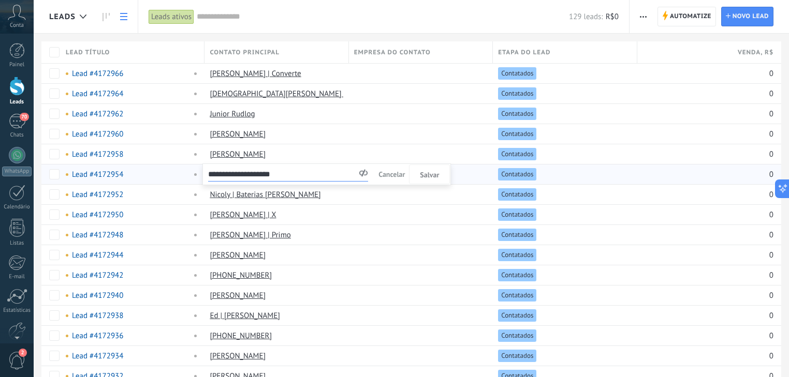
click at [390, 173] on span "Cancelar" at bounding box center [391, 174] width 26 height 9
click at [124, 19] on use at bounding box center [123, 16] width 7 height 7
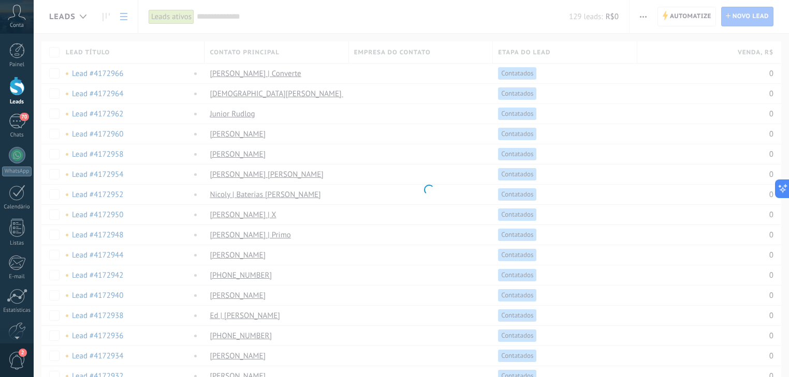
click at [108, 20] on body ".abccls-1,.abccls-2{fill-rule:evenodd}.abccls-2{fill:#fff} .abfcls-1{fill:none}…" at bounding box center [394, 188] width 789 height 377
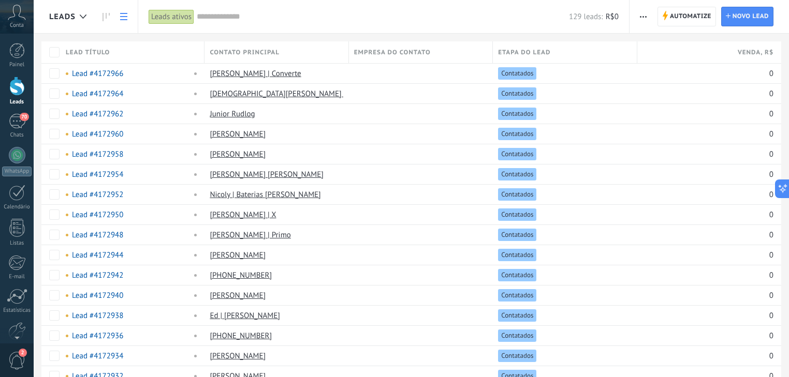
click at [106, 18] on use at bounding box center [105, 17] width 7 height 8
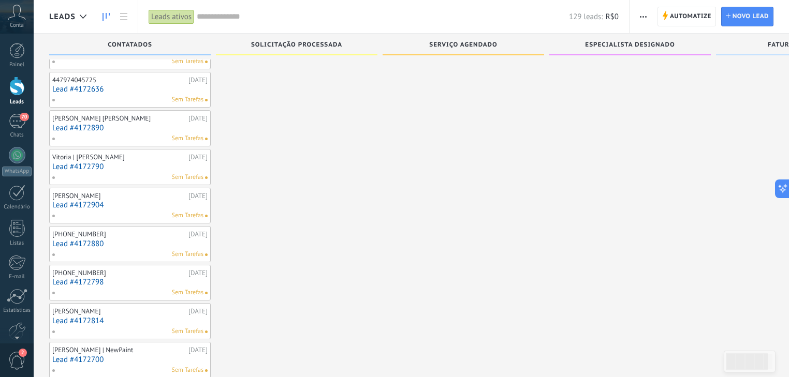
scroll to position [331, 0]
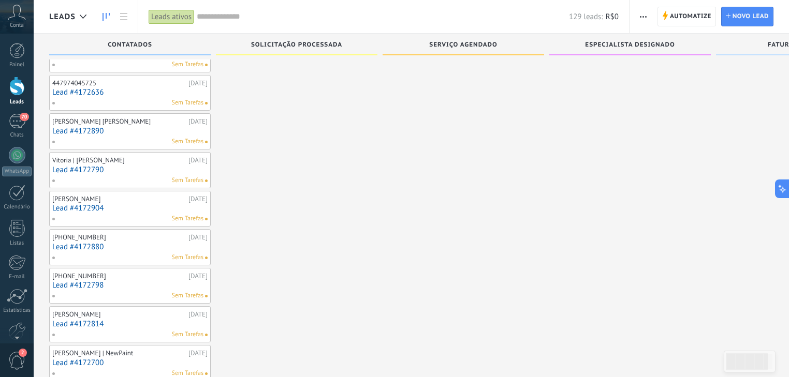
click at [124, 14] on icon at bounding box center [123, 16] width 7 height 7
